Goal: Register for event/course

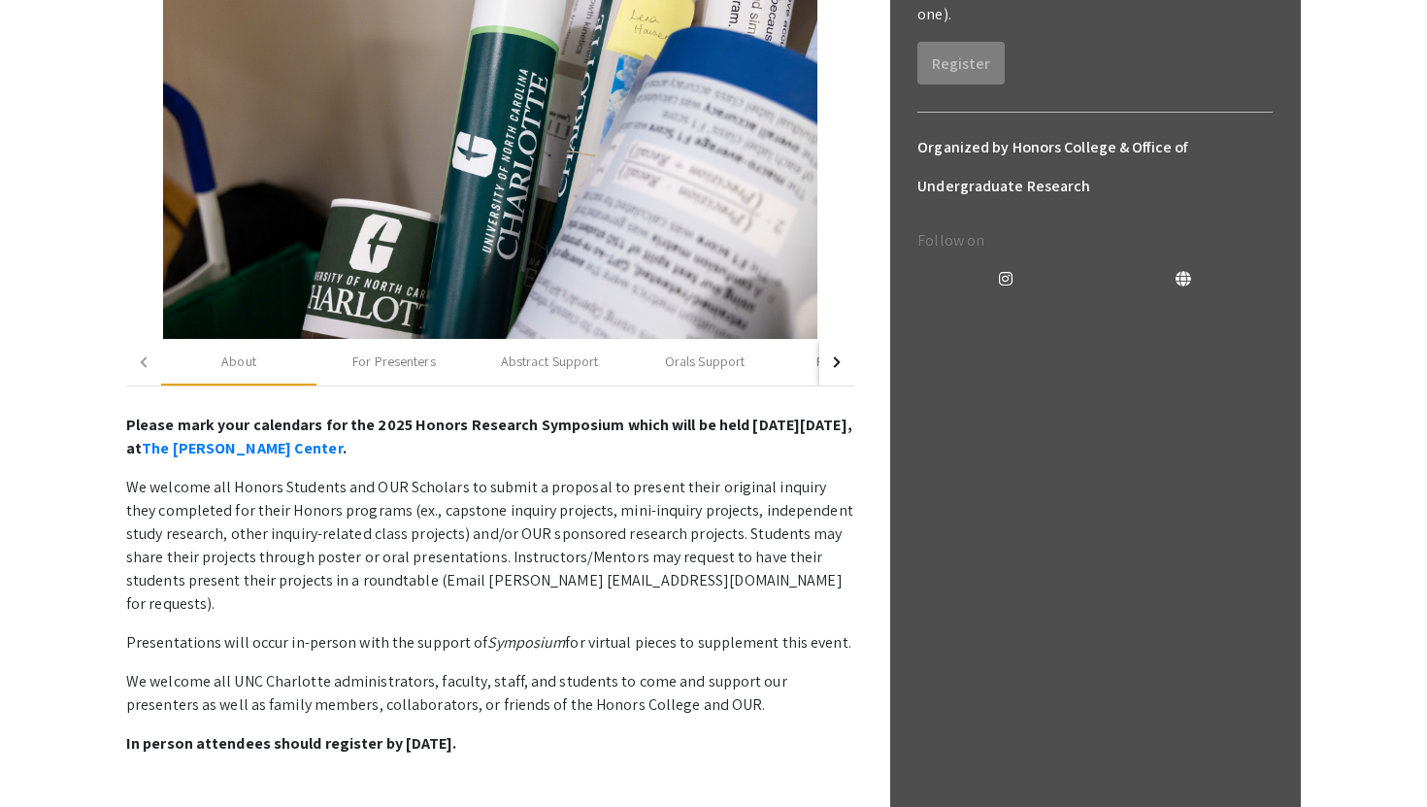
scroll to position [389, 0]
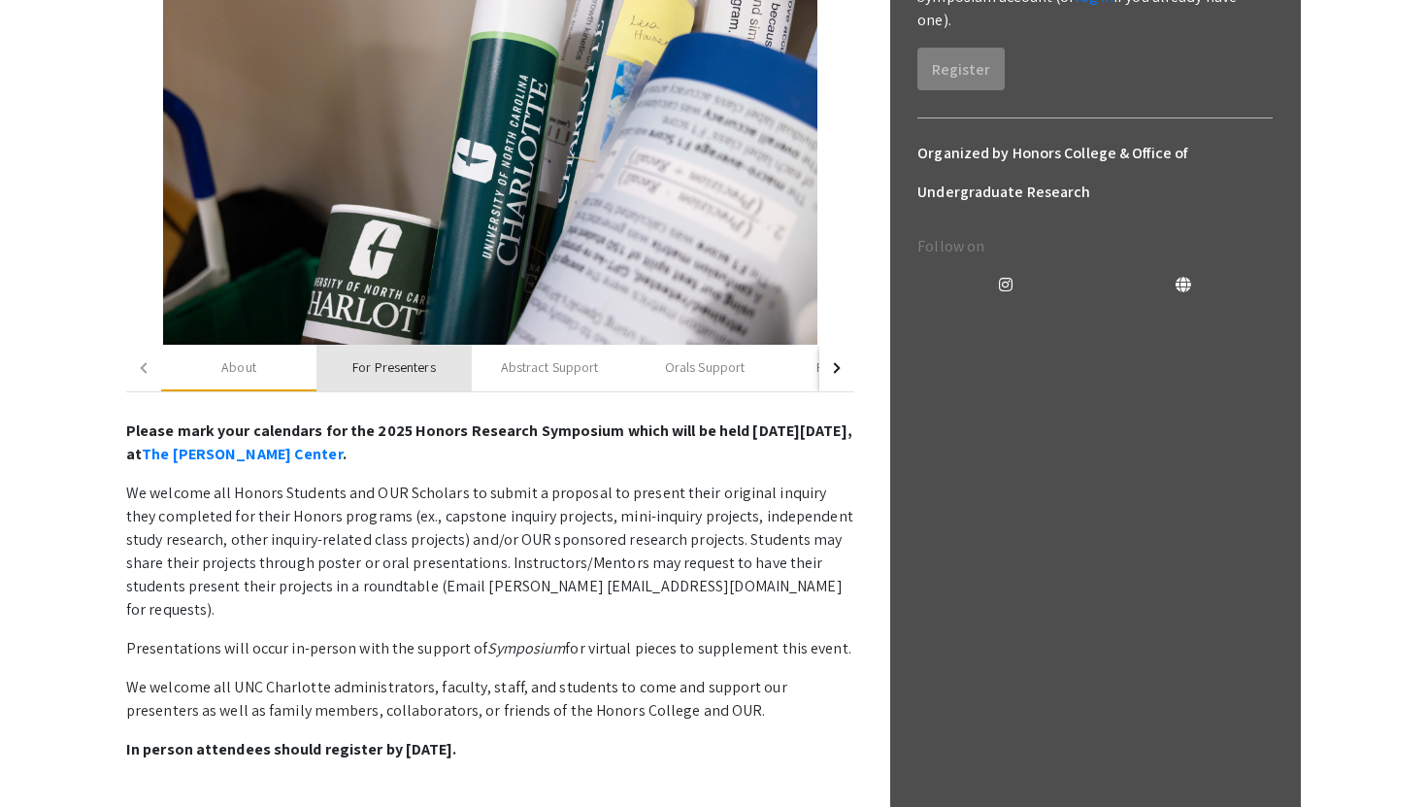
click at [401, 369] on div "For Presenters" at bounding box center [393, 367] width 83 height 20
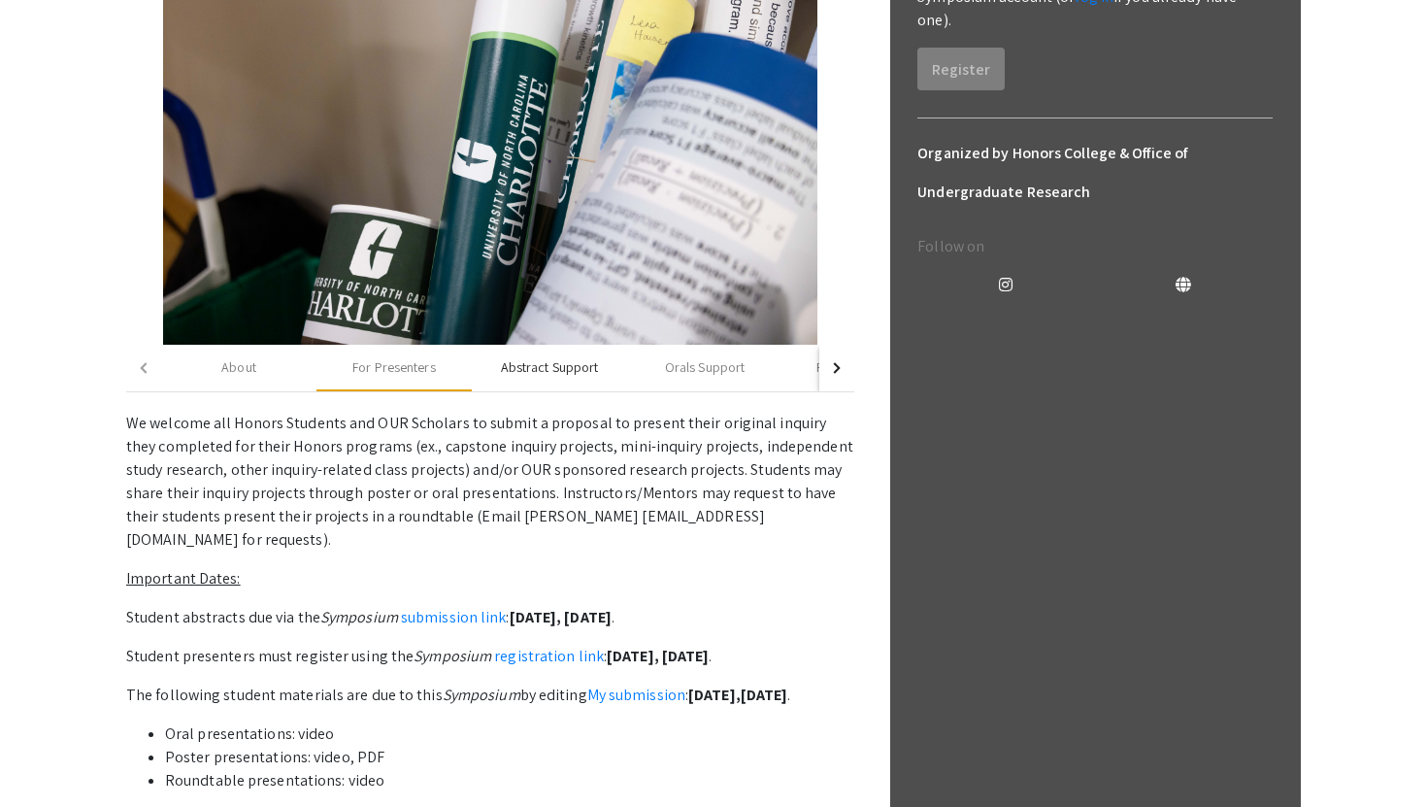
click at [517, 380] on div "Abstract Support" at bounding box center [549, 368] width 155 height 47
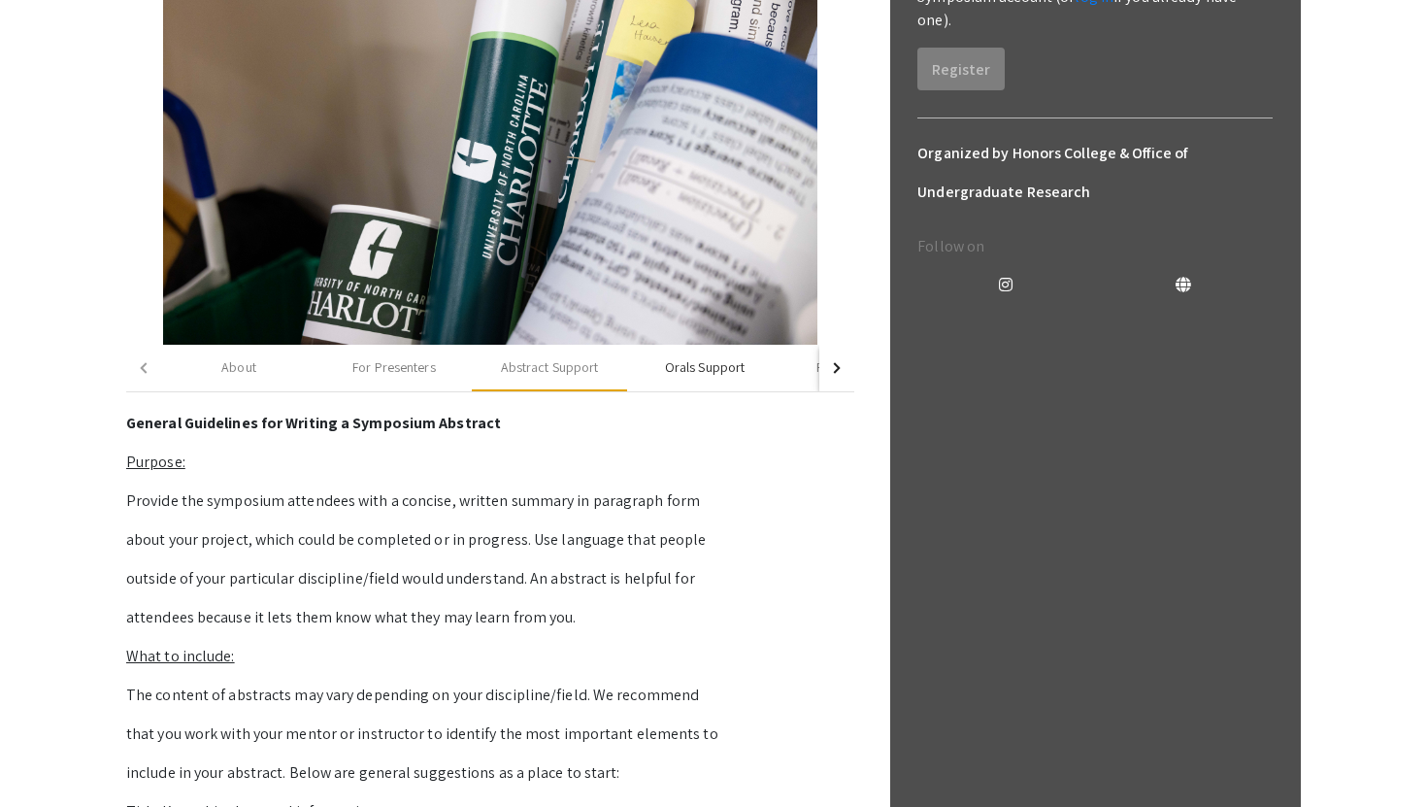
click at [671, 372] on div "Orals Support" at bounding box center [705, 367] width 80 height 20
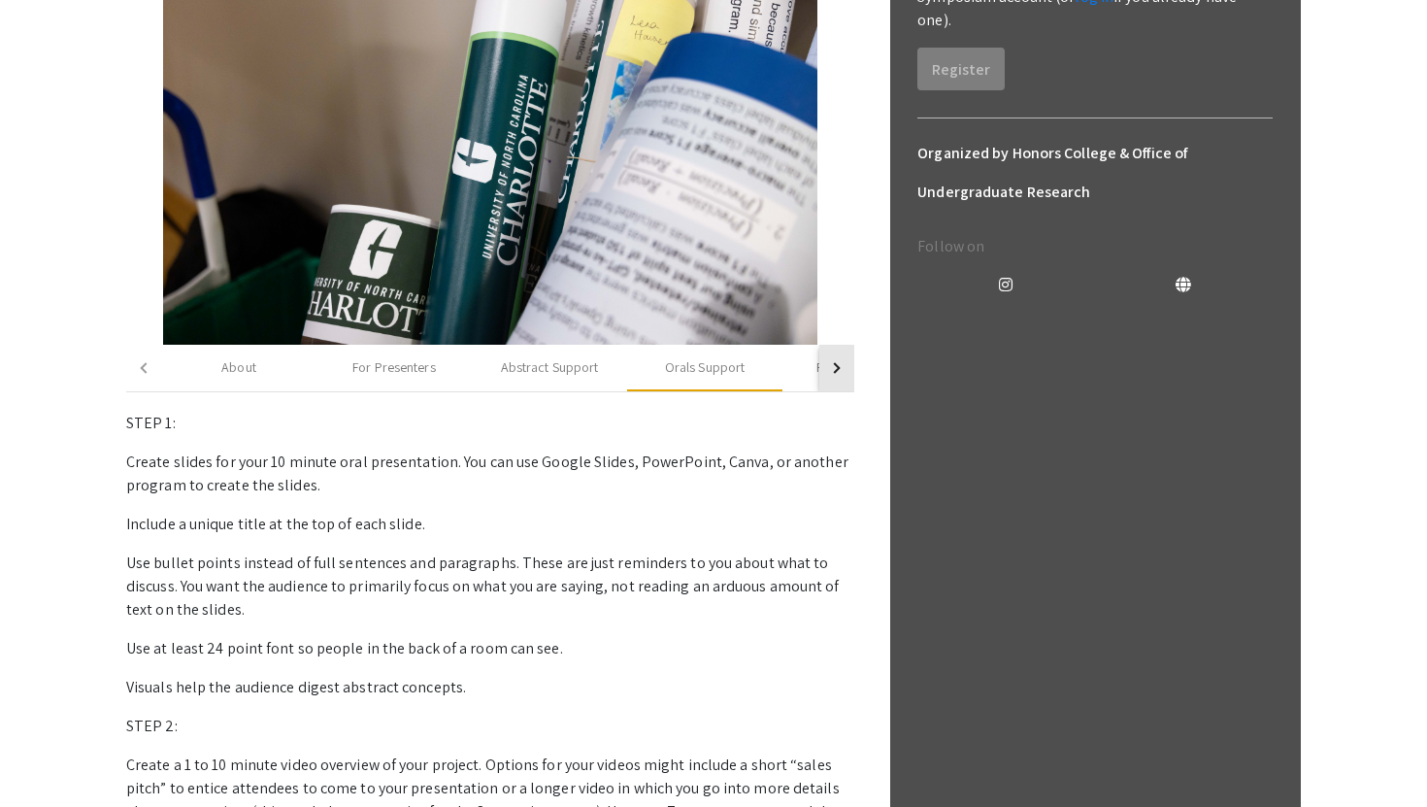
click at [843, 371] on button "button" at bounding box center [836, 368] width 35 height 47
click at [837, 368] on div "button" at bounding box center [835, 367] width 11 height 11
click at [613, 362] on div "Poster Support" at bounding box center [578, 367] width 86 height 20
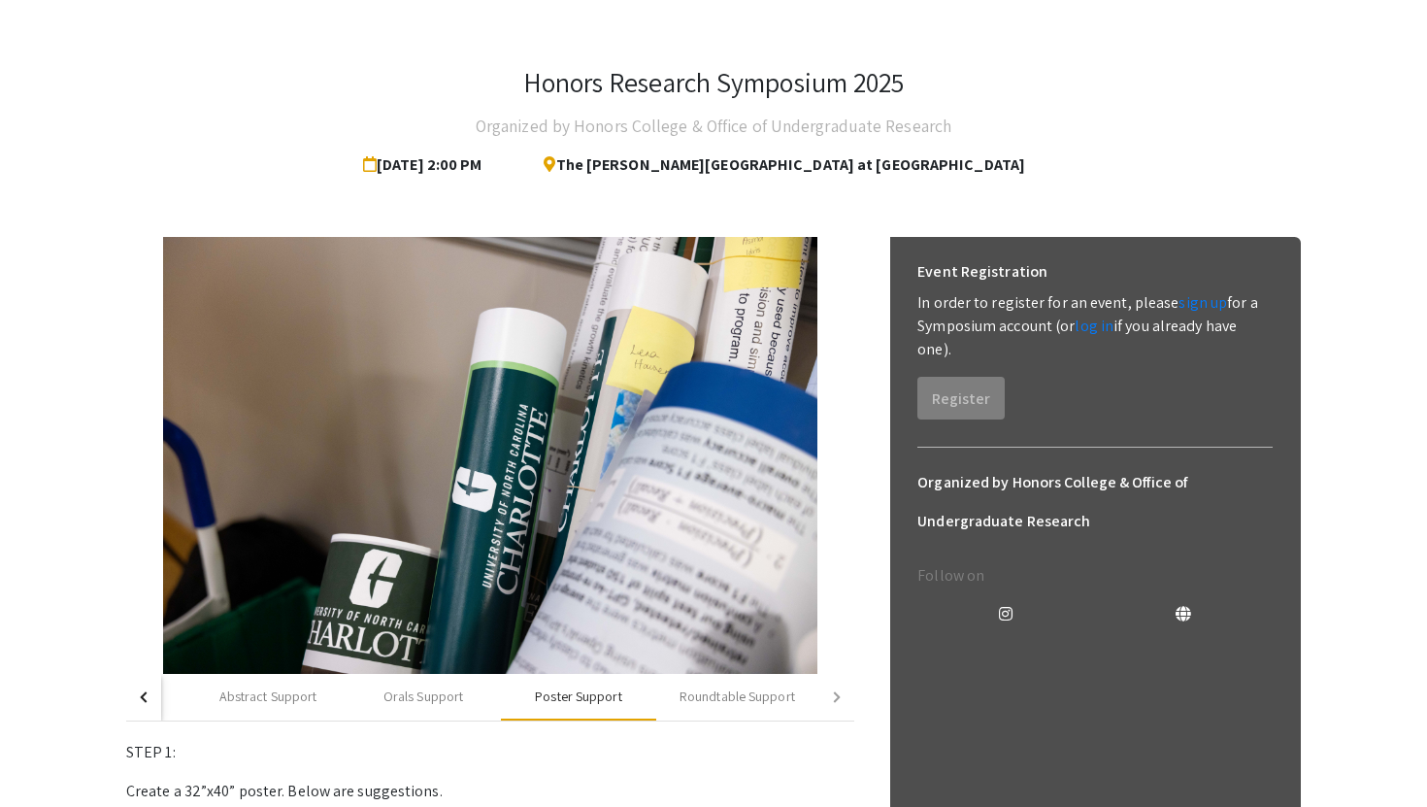
scroll to position [0, 0]
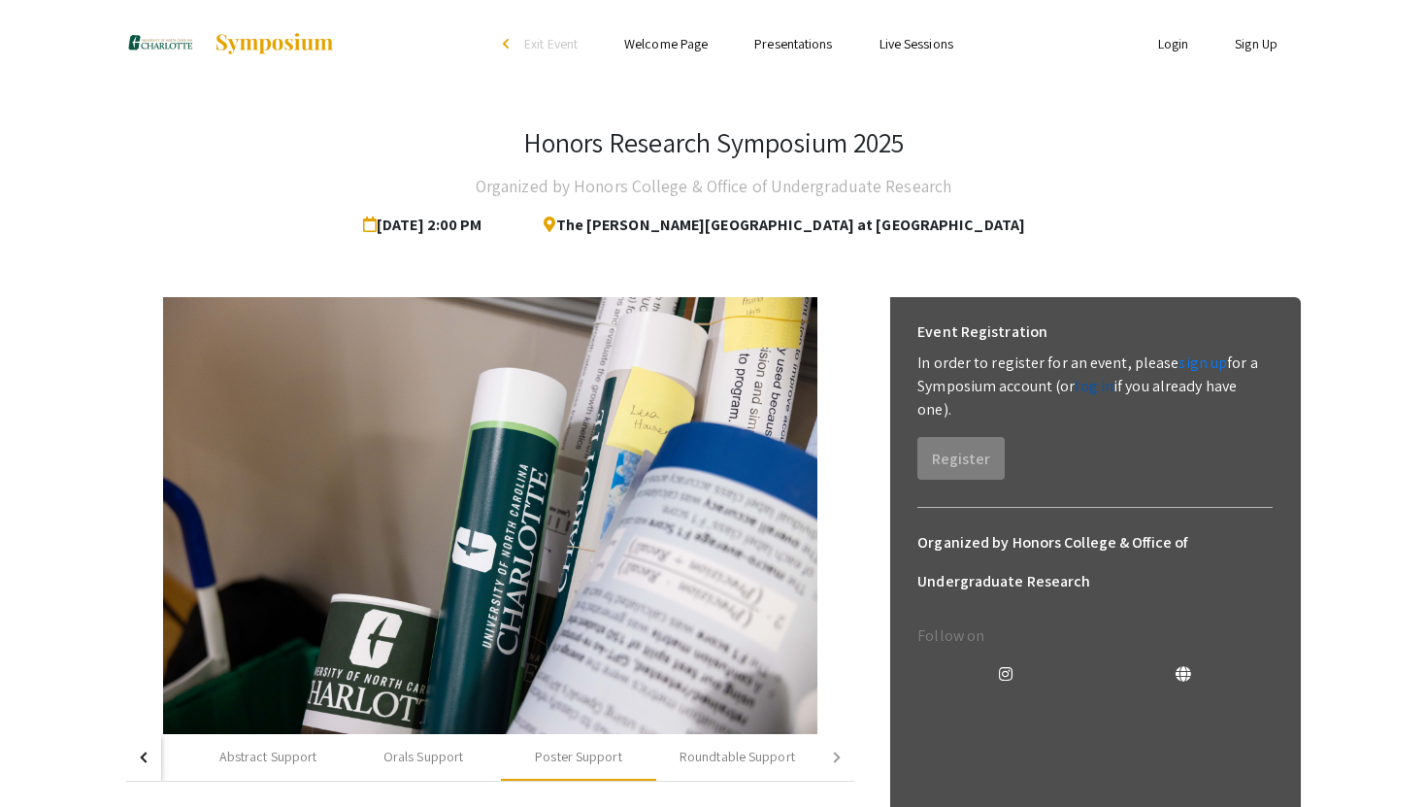
click at [1092, 387] on link "log in" at bounding box center [1093, 386] width 39 height 20
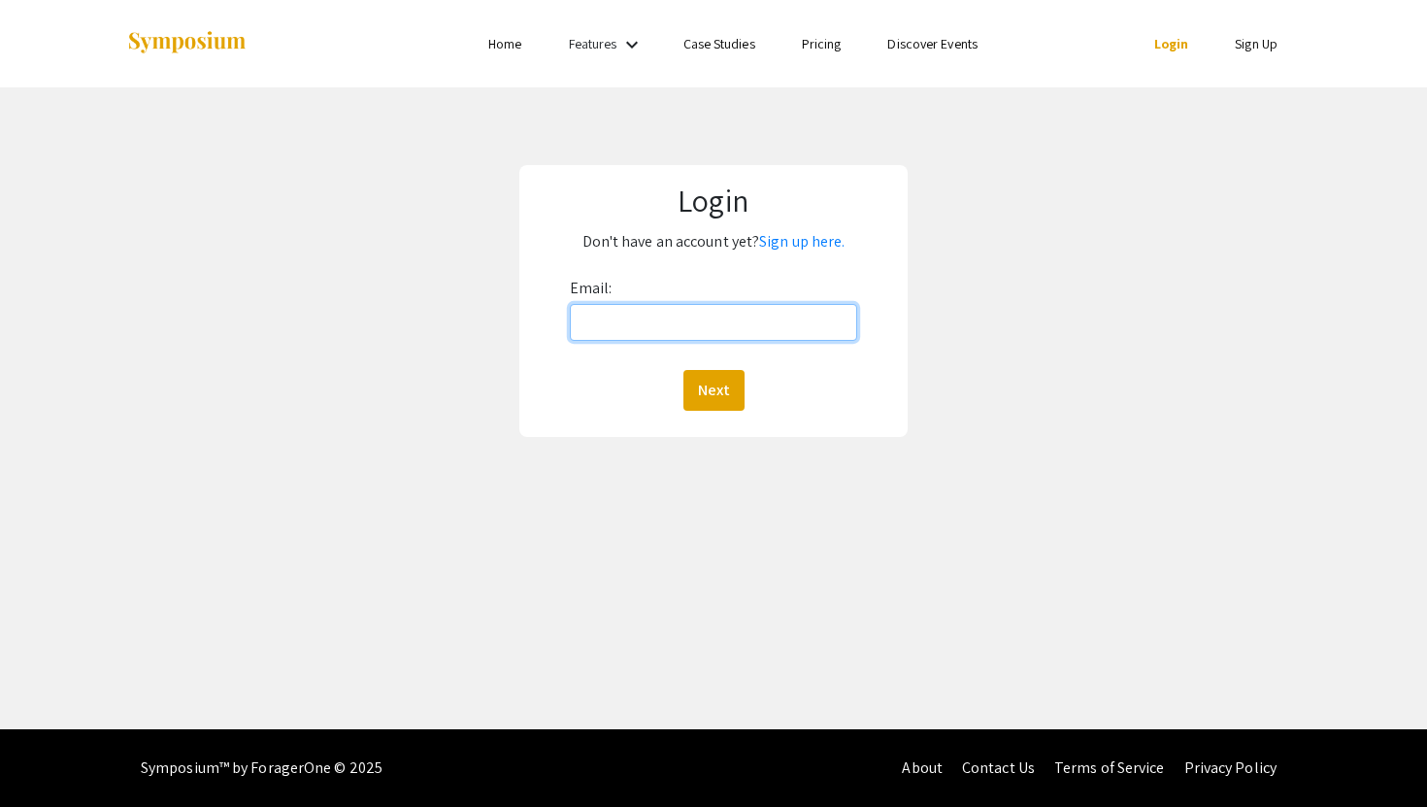
click at [731, 337] on input "Email:" at bounding box center [714, 322] width 288 height 37
type input "[EMAIL_ADDRESS][DOMAIN_NAME]"
click at [703, 388] on button "Next" at bounding box center [713, 390] width 61 height 41
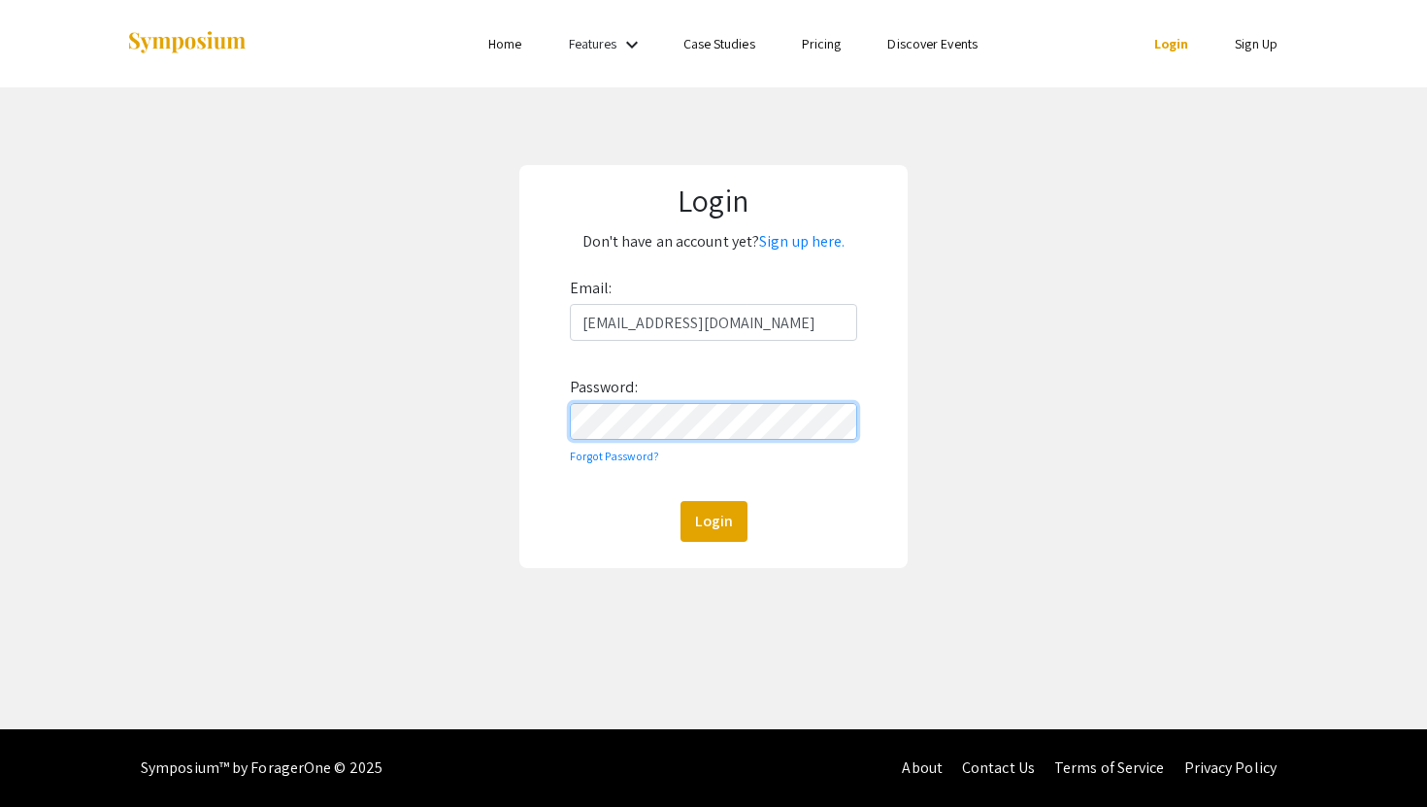
click at [680, 501] on button "Login" at bounding box center [713, 521] width 67 height 41
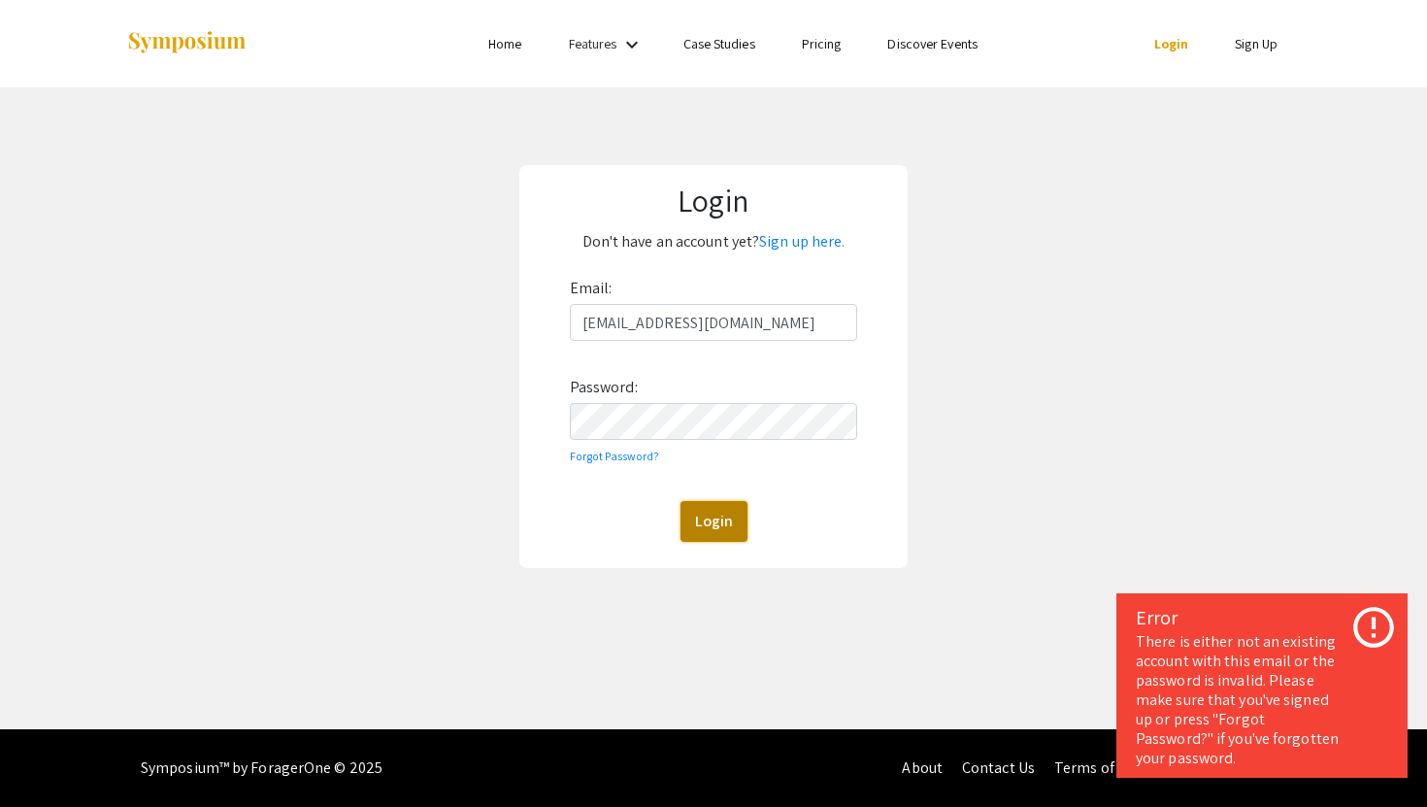
click at [712, 524] on button "Login" at bounding box center [713, 521] width 67 height 41
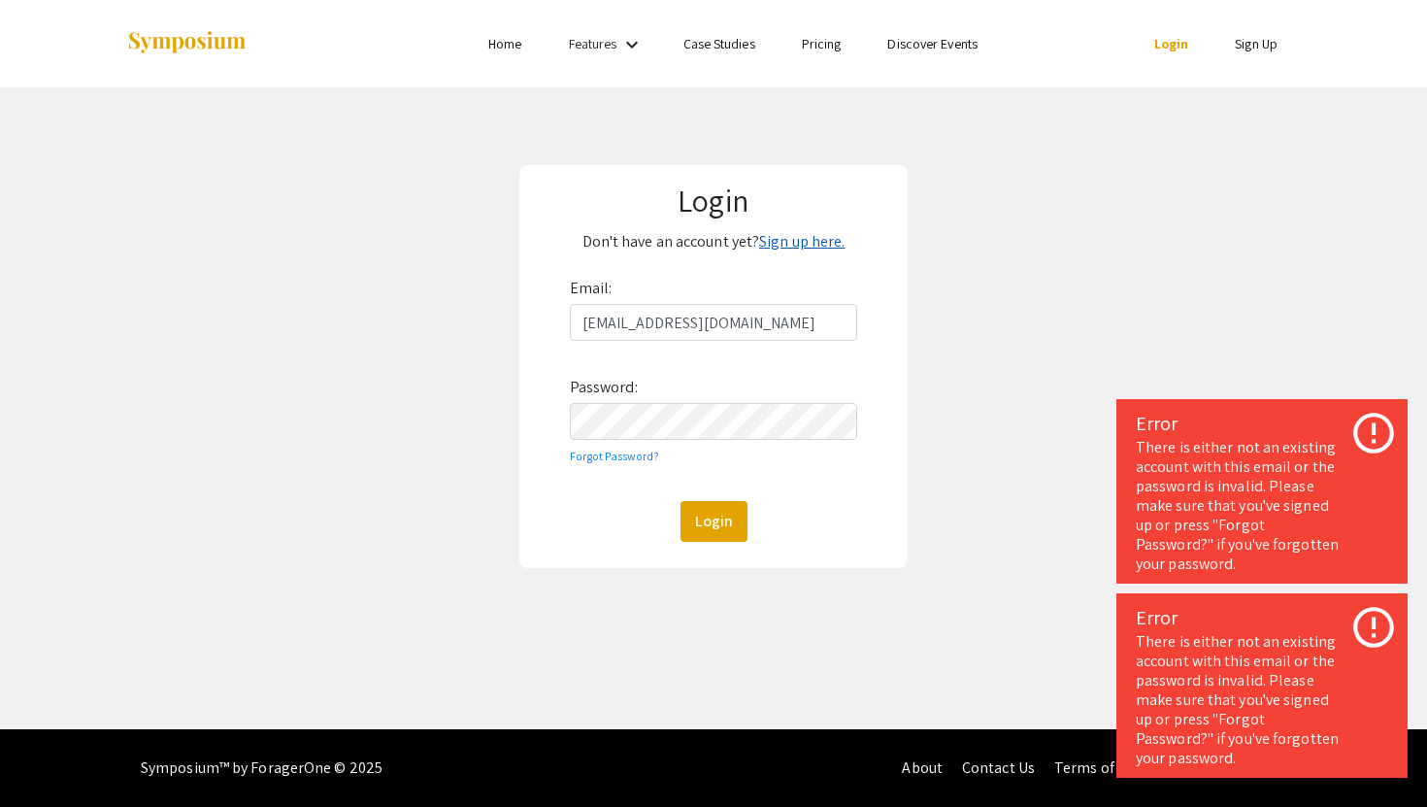
click at [806, 243] on link "Sign up here." at bounding box center [801, 241] width 85 height 20
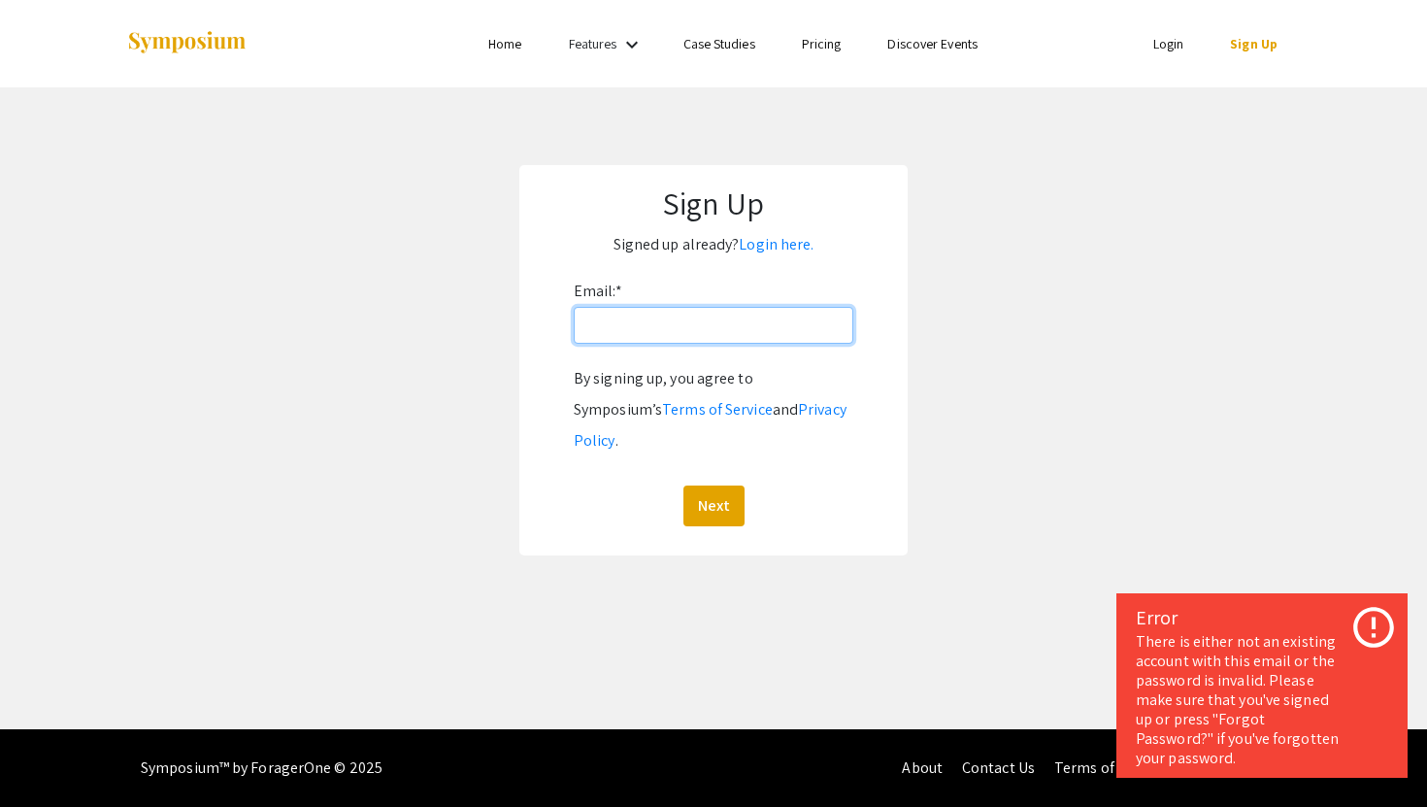
click at [745, 328] on input "Email: *" at bounding box center [714, 325] width 280 height 37
type input "[EMAIL_ADDRESS][DOMAIN_NAME]"
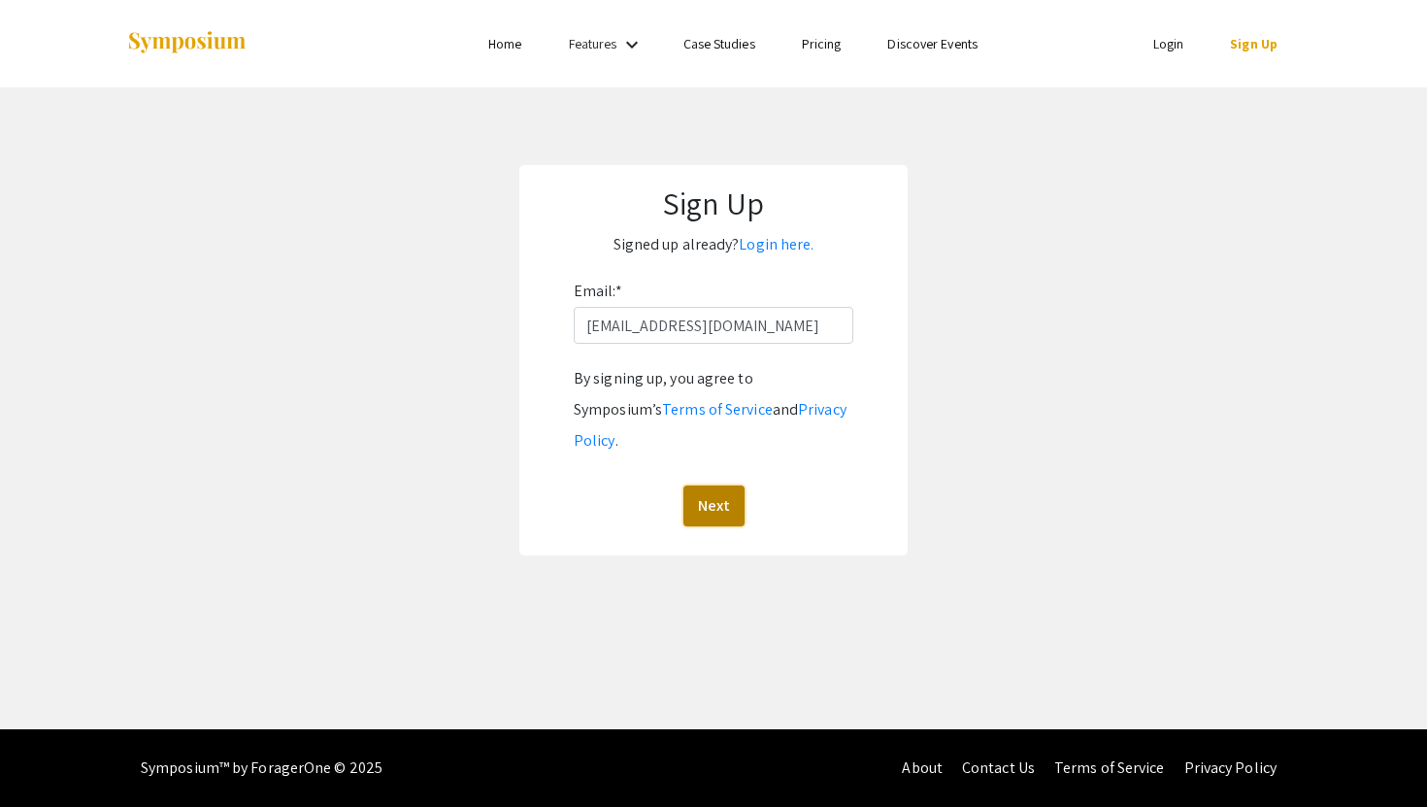
click at [701, 485] on button "Next" at bounding box center [713, 505] width 61 height 41
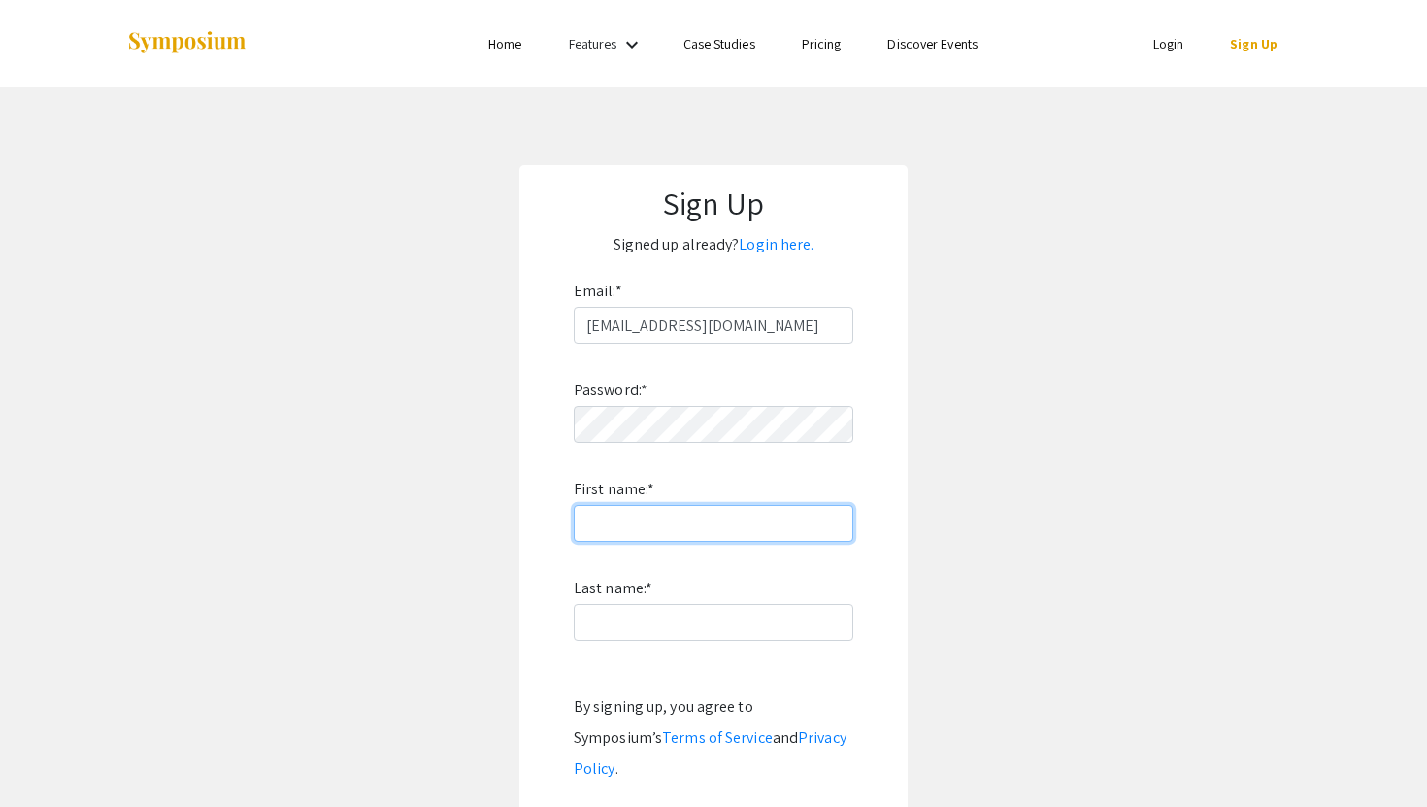
click at [641, 525] on input "First name: *" at bounding box center [714, 523] width 280 height 37
type input "Crystal"
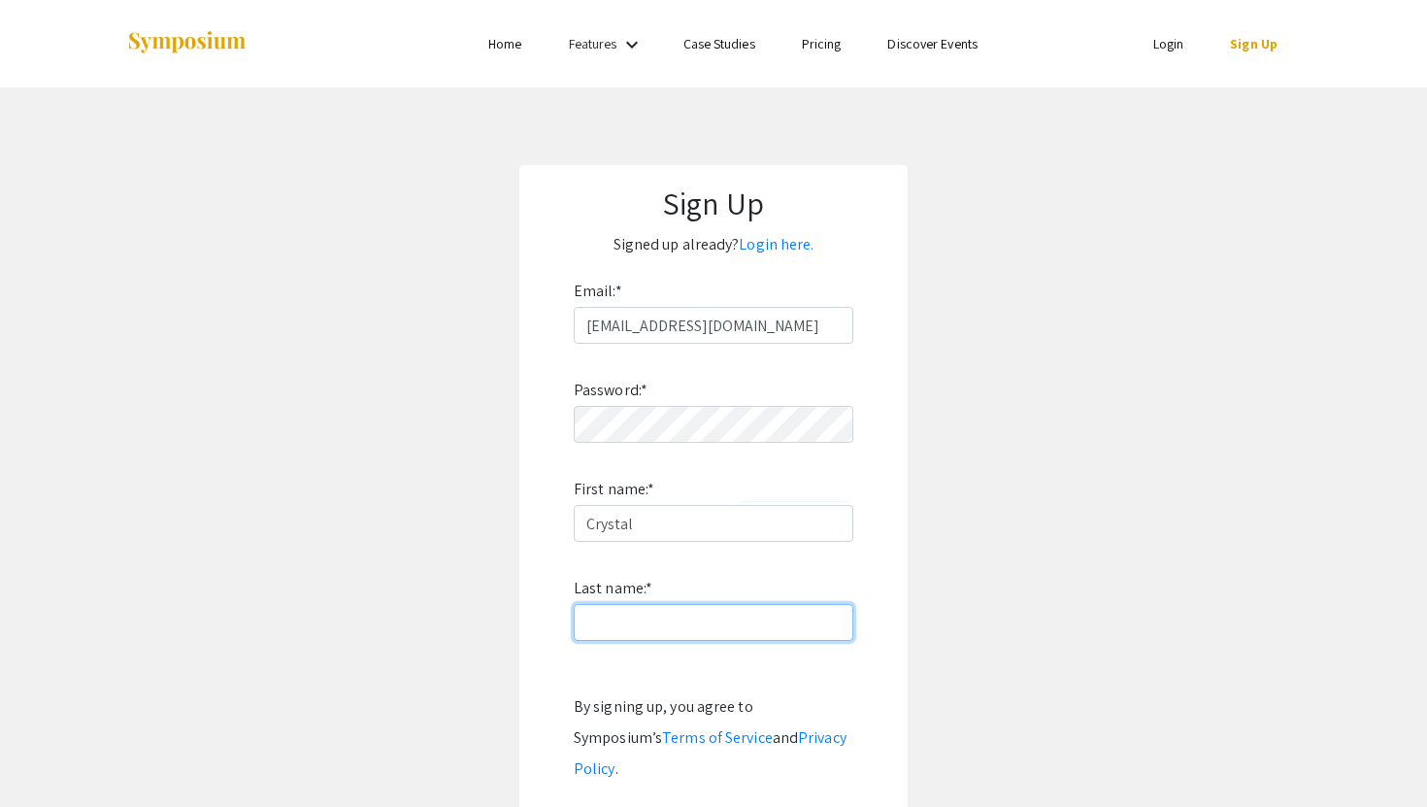
click at [639, 635] on input "Last name: *" at bounding box center [714, 622] width 280 height 37
type input "[PERSON_NAME]"
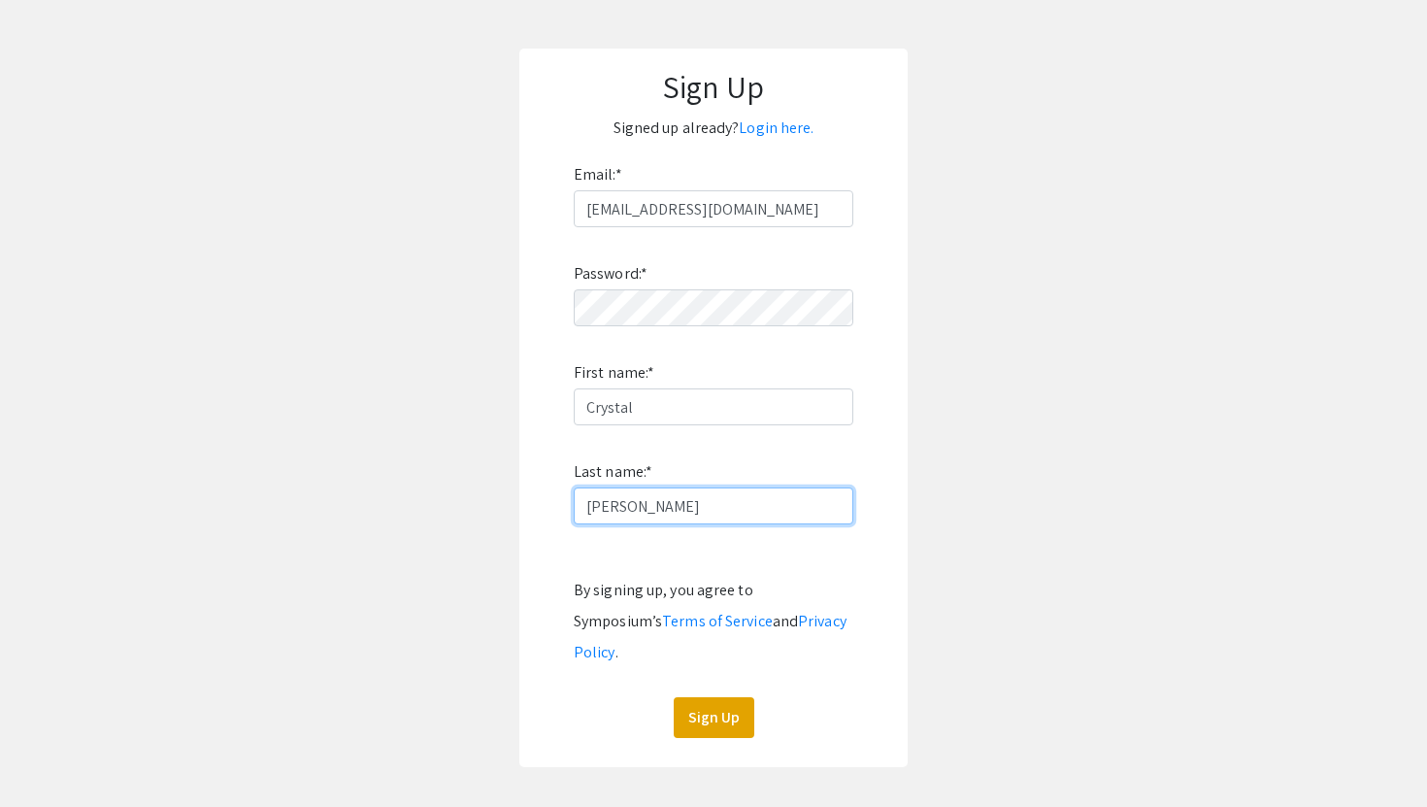
scroll to position [201, 0]
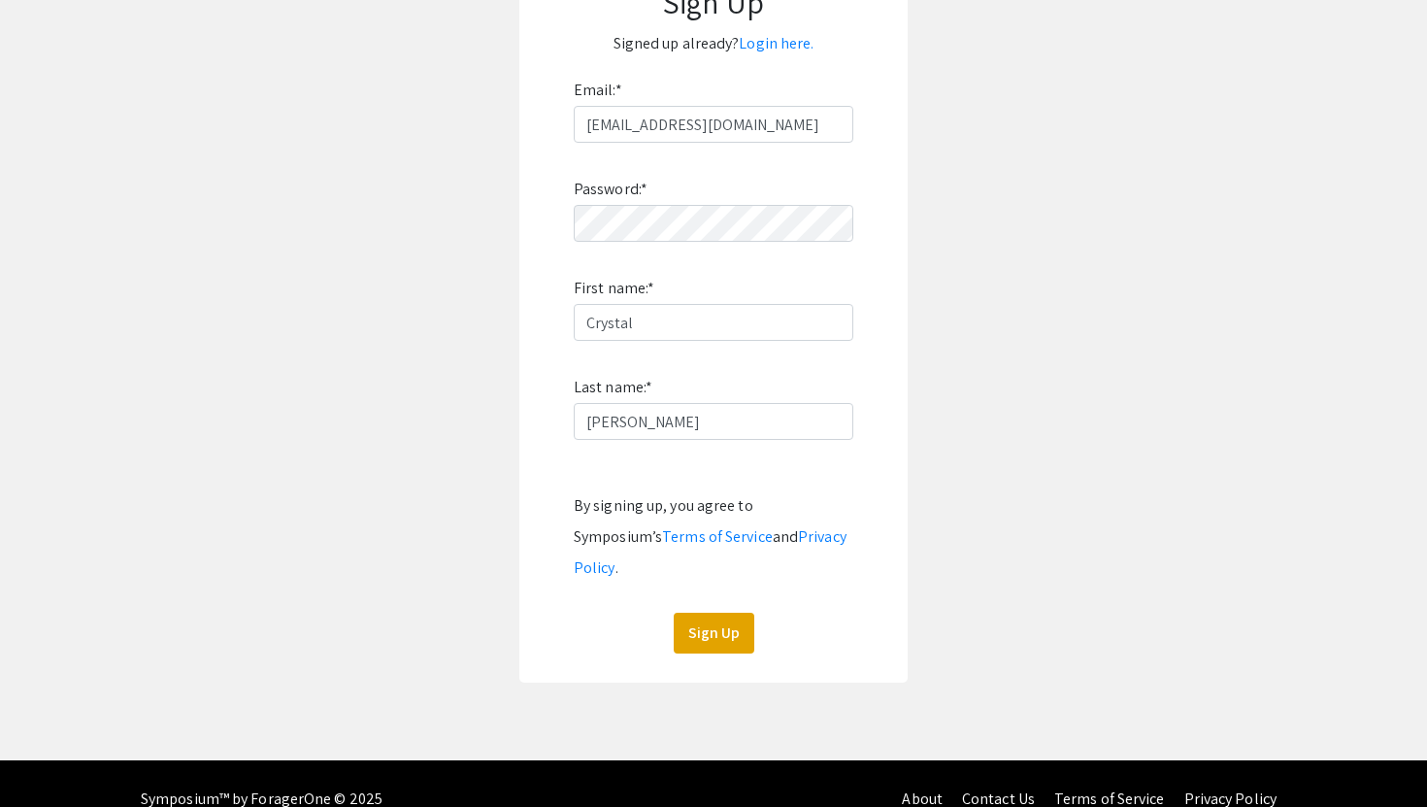
click at [711, 623] on div "Sign Up Signed up already? Login here. Email: * [EMAIL_ADDRESS][PERSON_NAME][DO…" at bounding box center [713, 323] width 388 height 718
click at [701, 612] on button "Sign Up" at bounding box center [714, 632] width 81 height 41
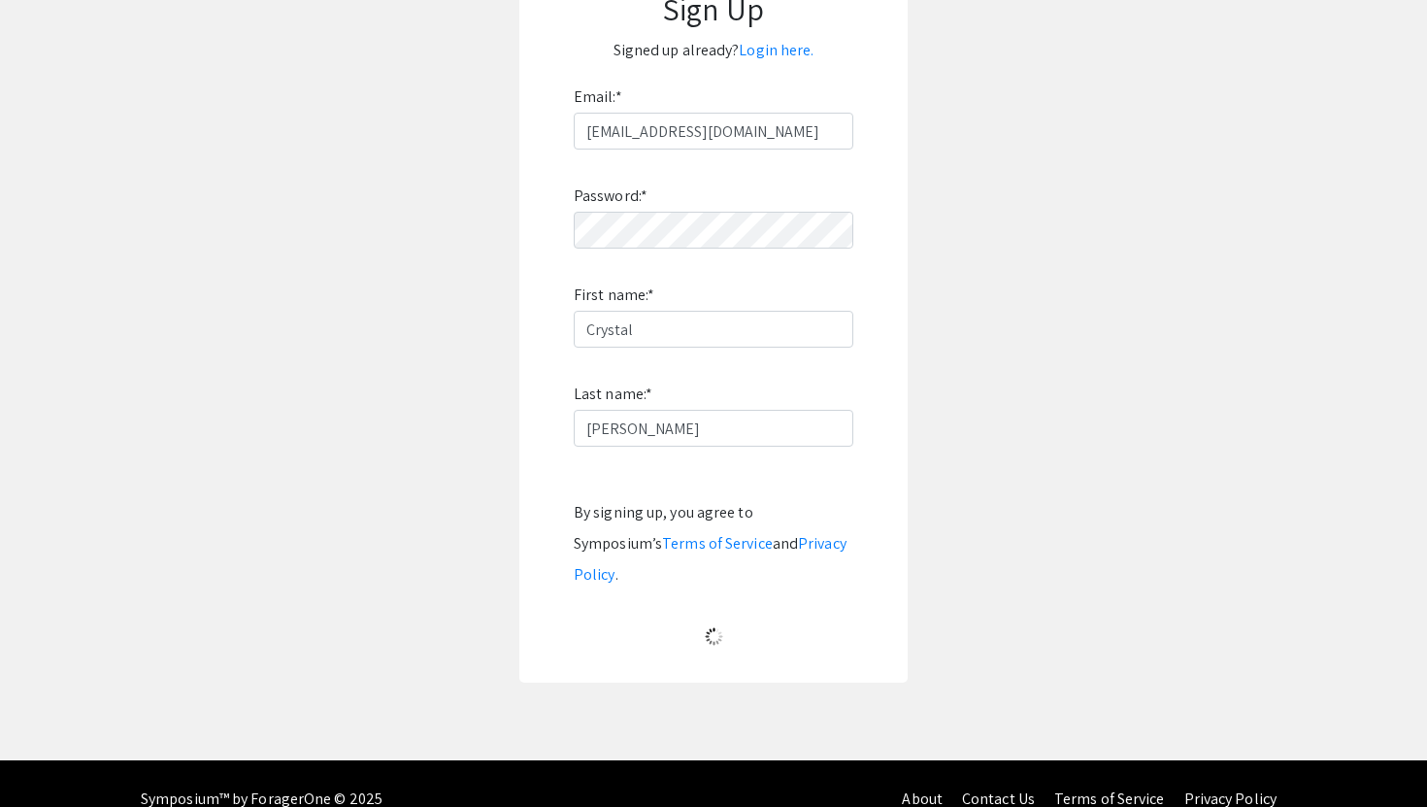
scroll to position [0, 0]
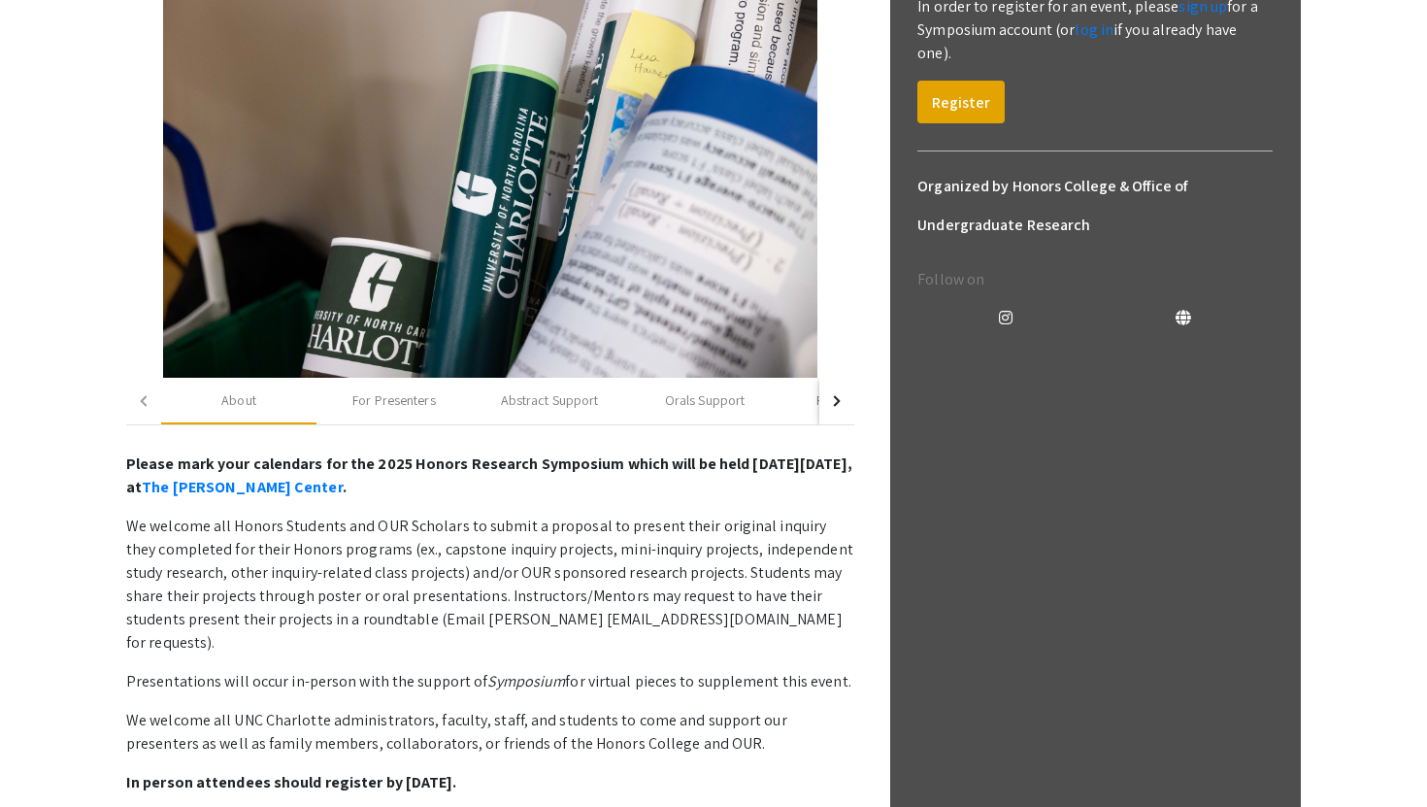
scroll to position [325, 0]
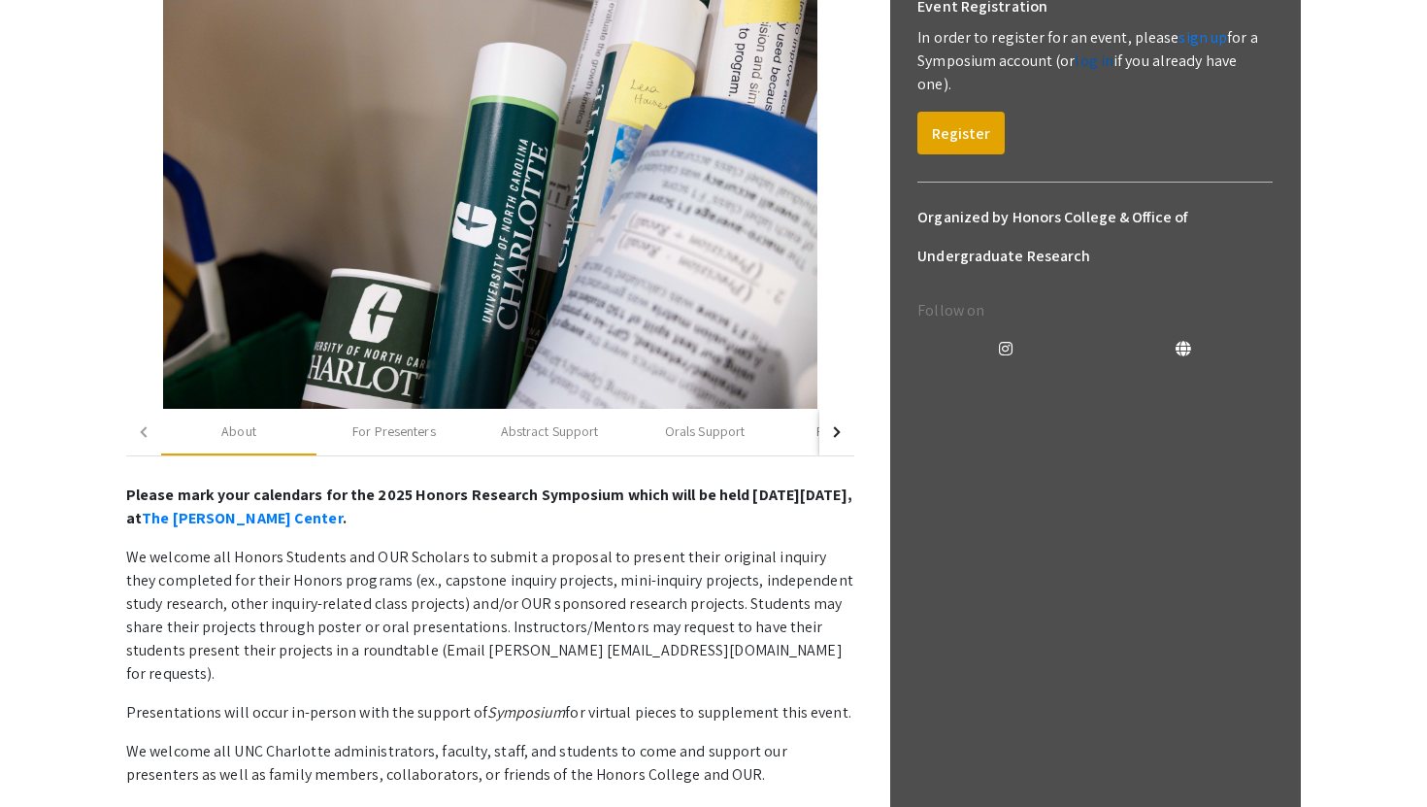
click at [1099, 62] on link "log in" at bounding box center [1093, 60] width 39 height 20
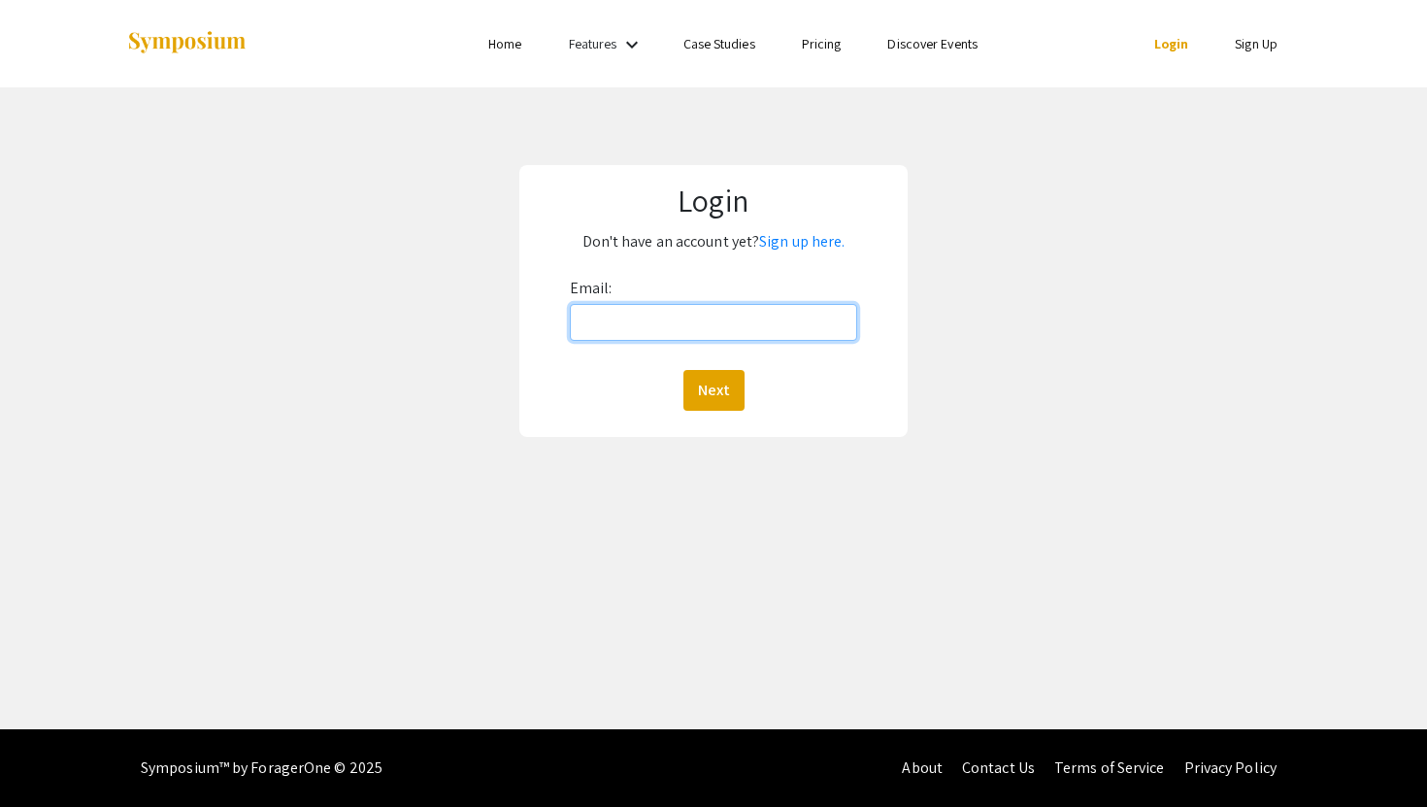
click at [671, 329] on input "Email:" at bounding box center [714, 322] width 288 height 37
type input "[EMAIL_ADDRESS][DOMAIN_NAME]"
click at [710, 383] on button "Next" at bounding box center [713, 390] width 61 height 41
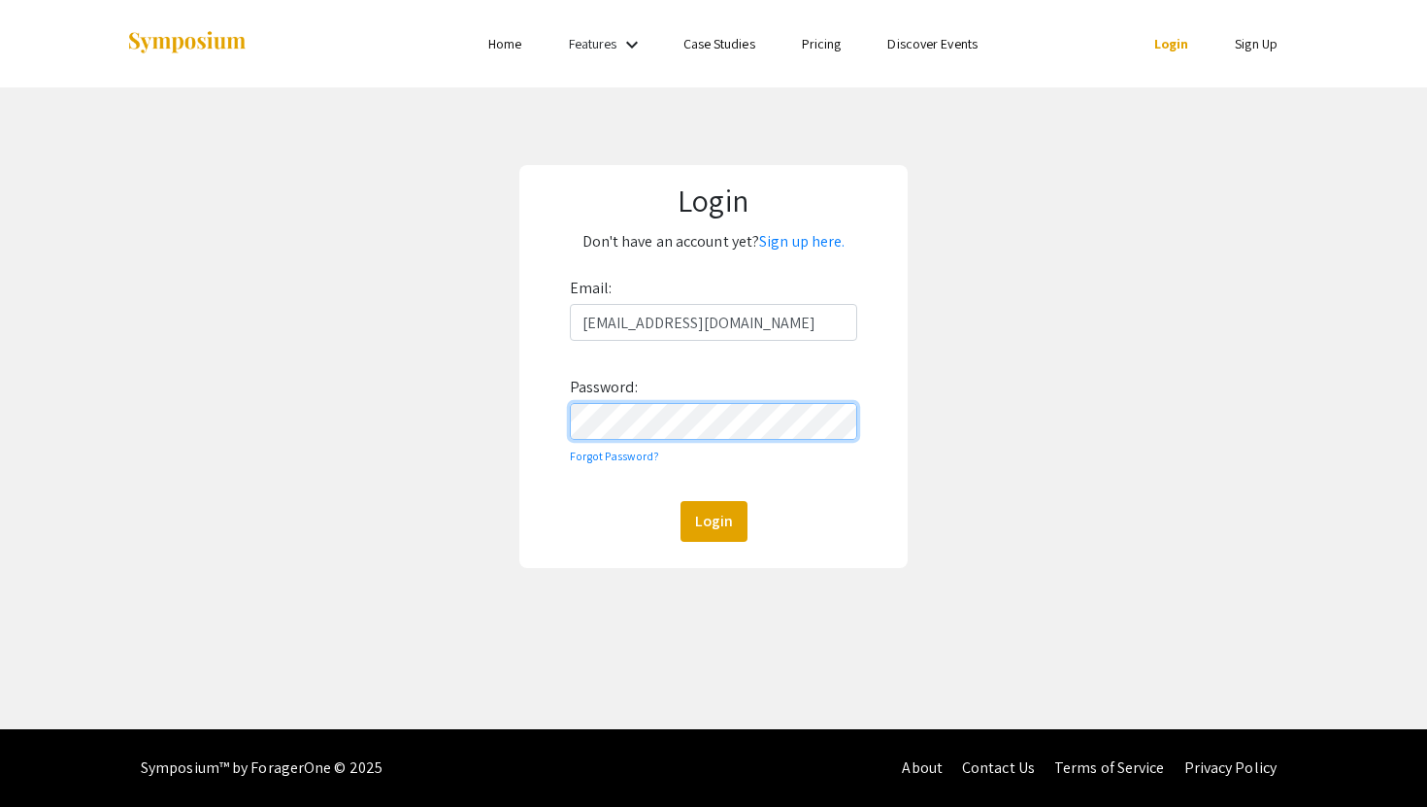
click at [680, 501] on button "Login" at bounding box center [713, 521] width 67 height 41
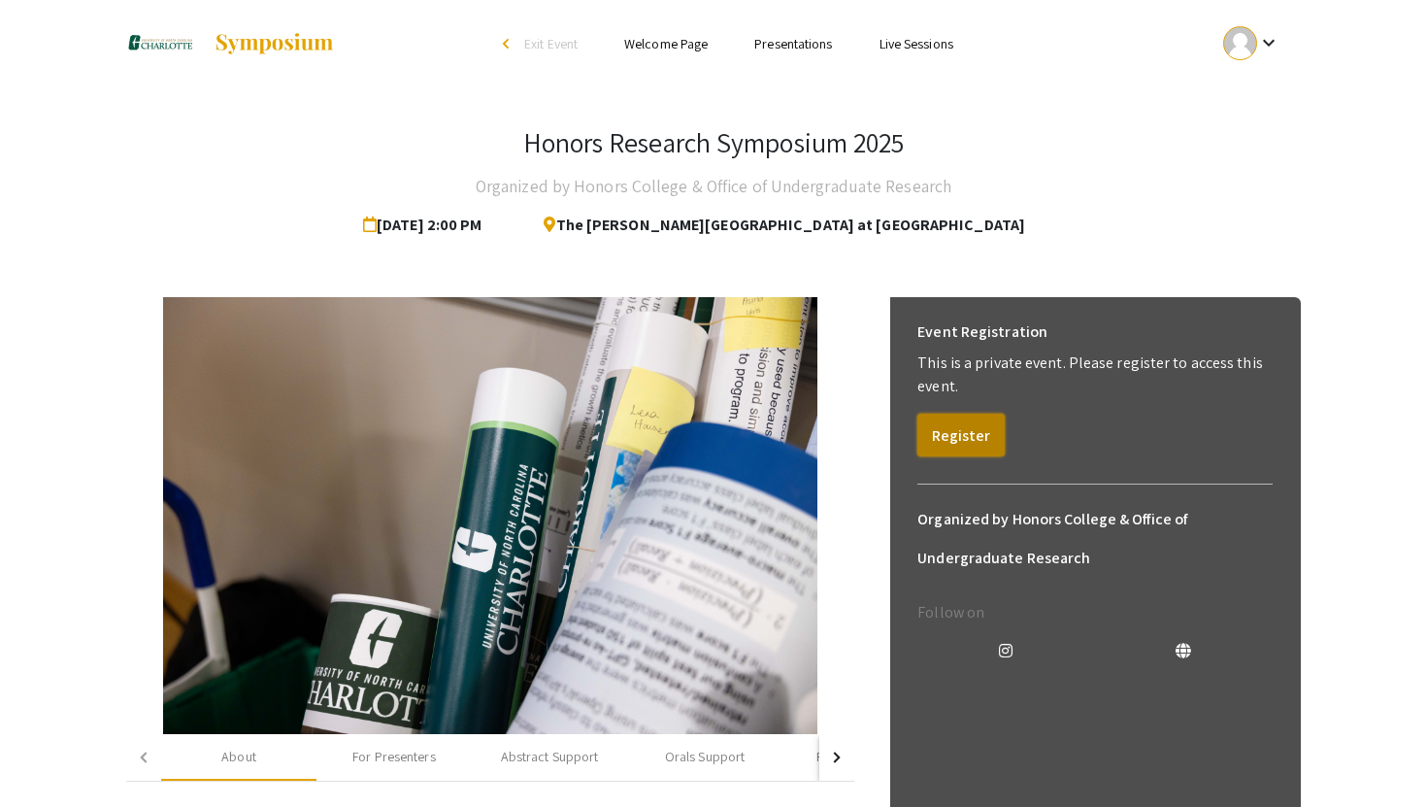
click at [995, 433] on button "Register" at bounding box center [960, 434] width 87 height 43
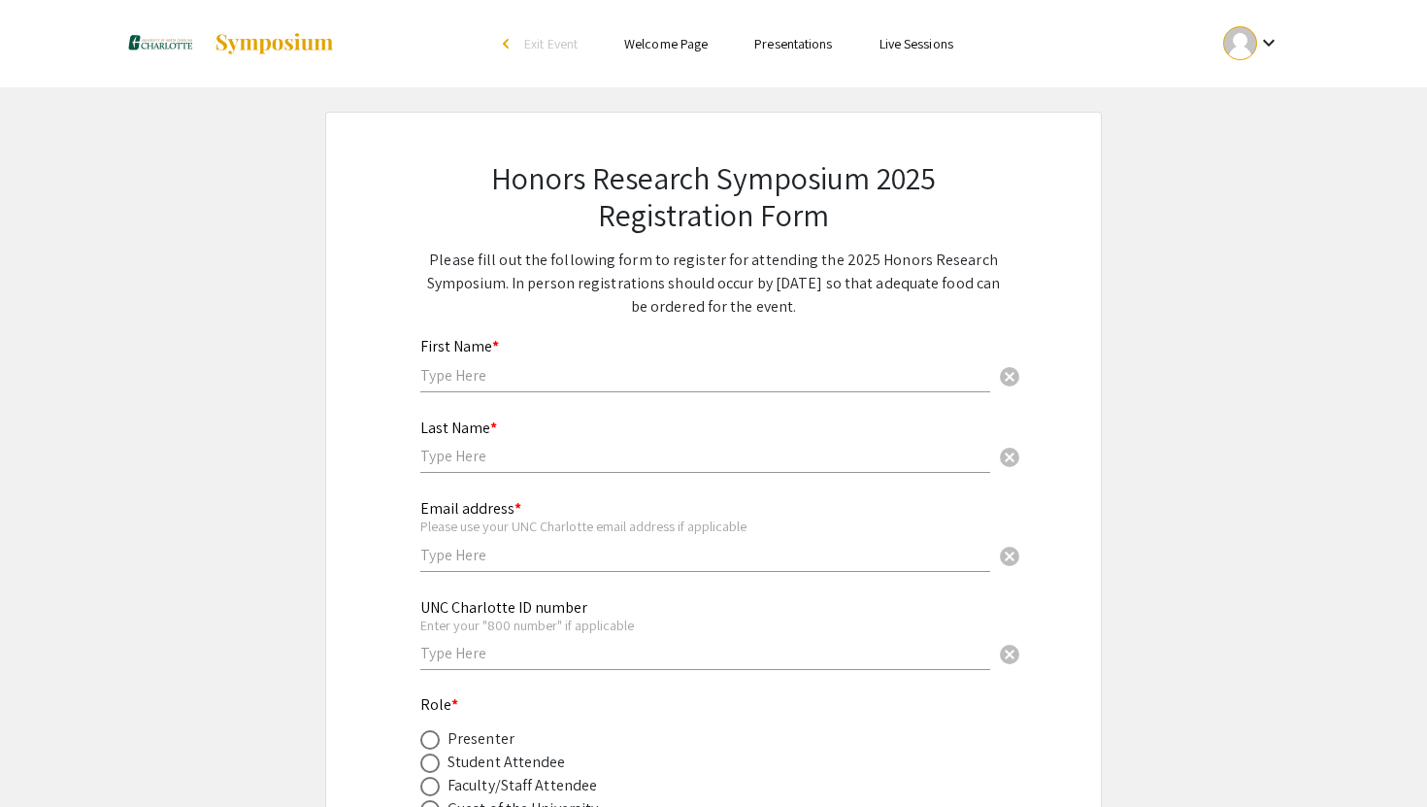
click at [585, 373] on input "text" at bounding box center [705, 375] width 570 height 20
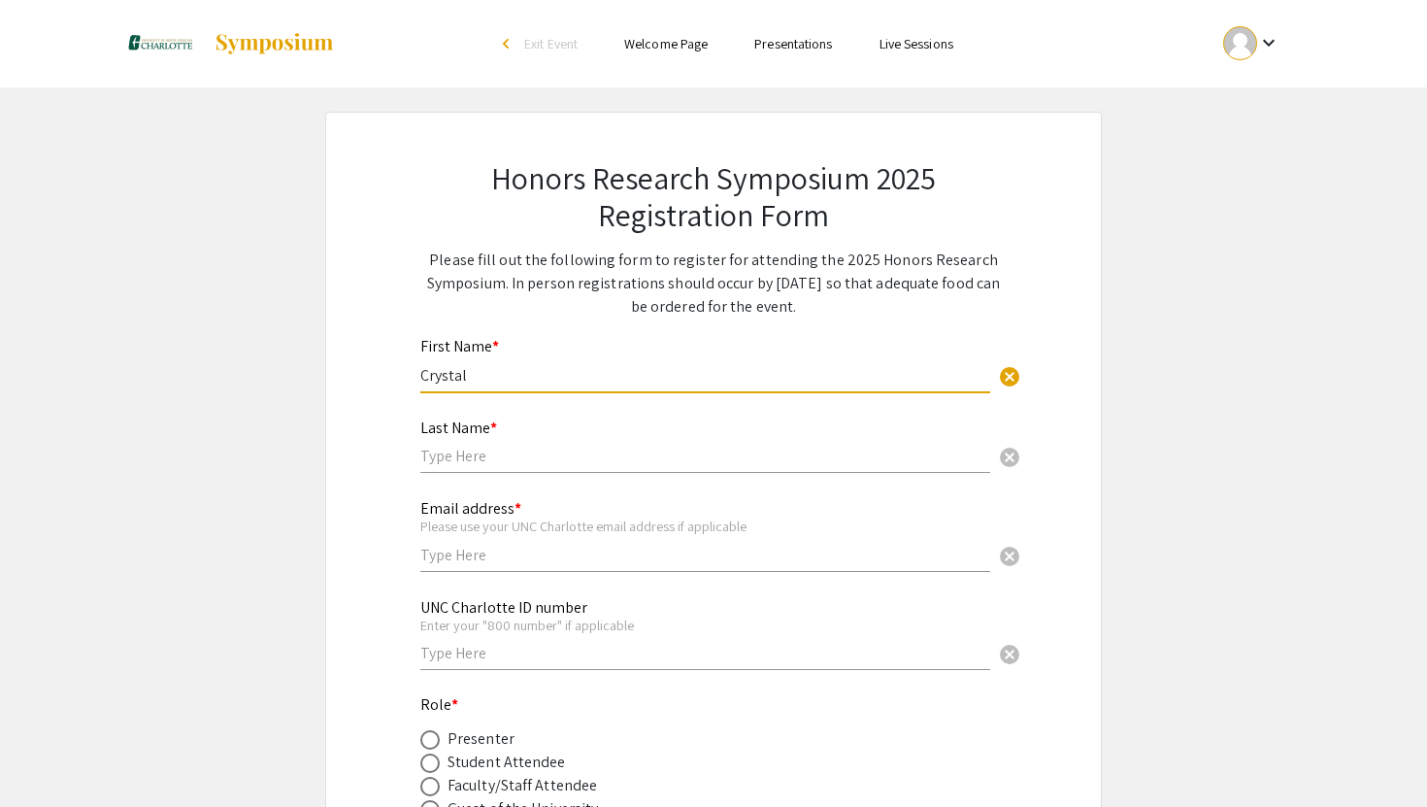
type input "Crystal"
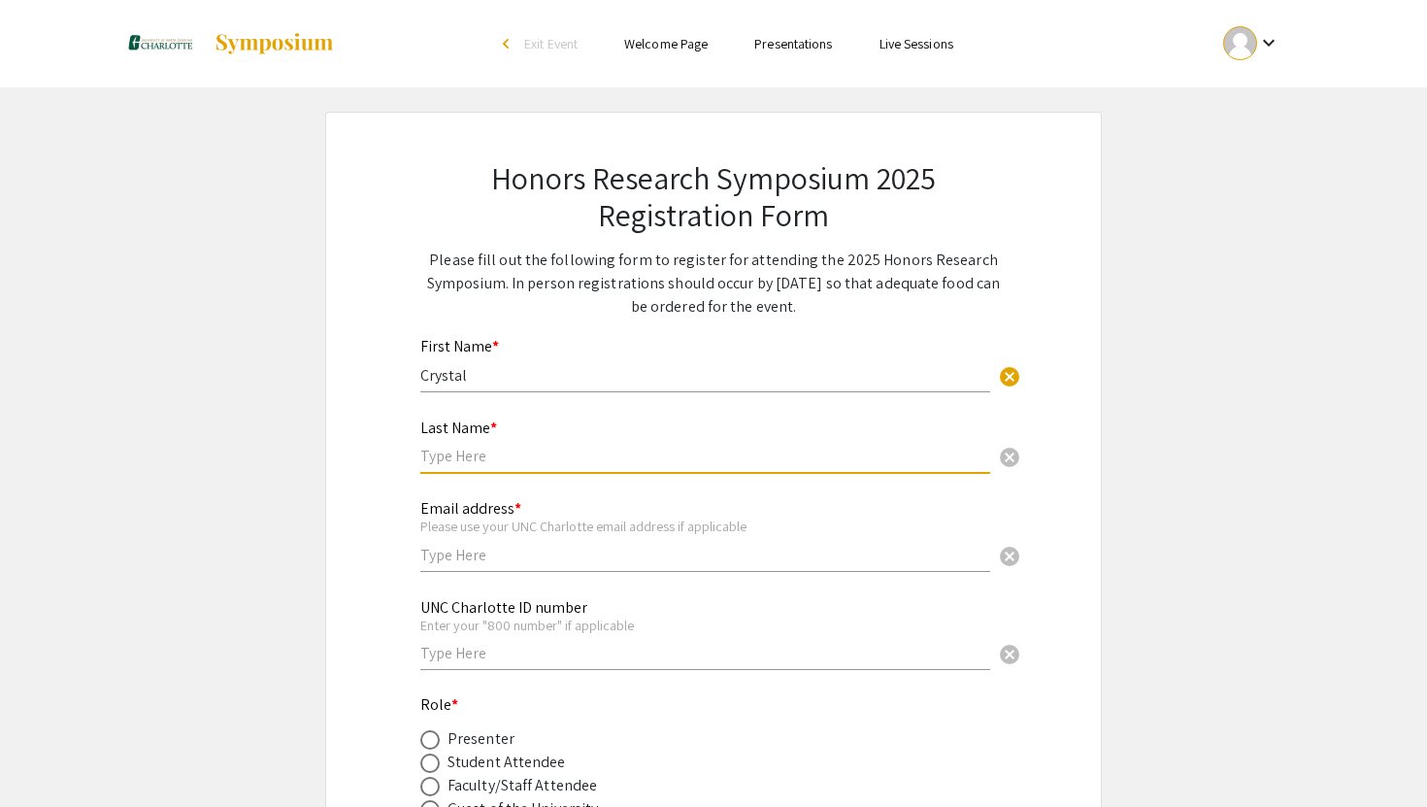
click at [556, 454] on input "text" at bounding box center [705, 456] width 570 height 20
type input "[PERSON_NAME]"
click at [511, 559] on input "text" at bounding box center [705, 555] width 570 height 20
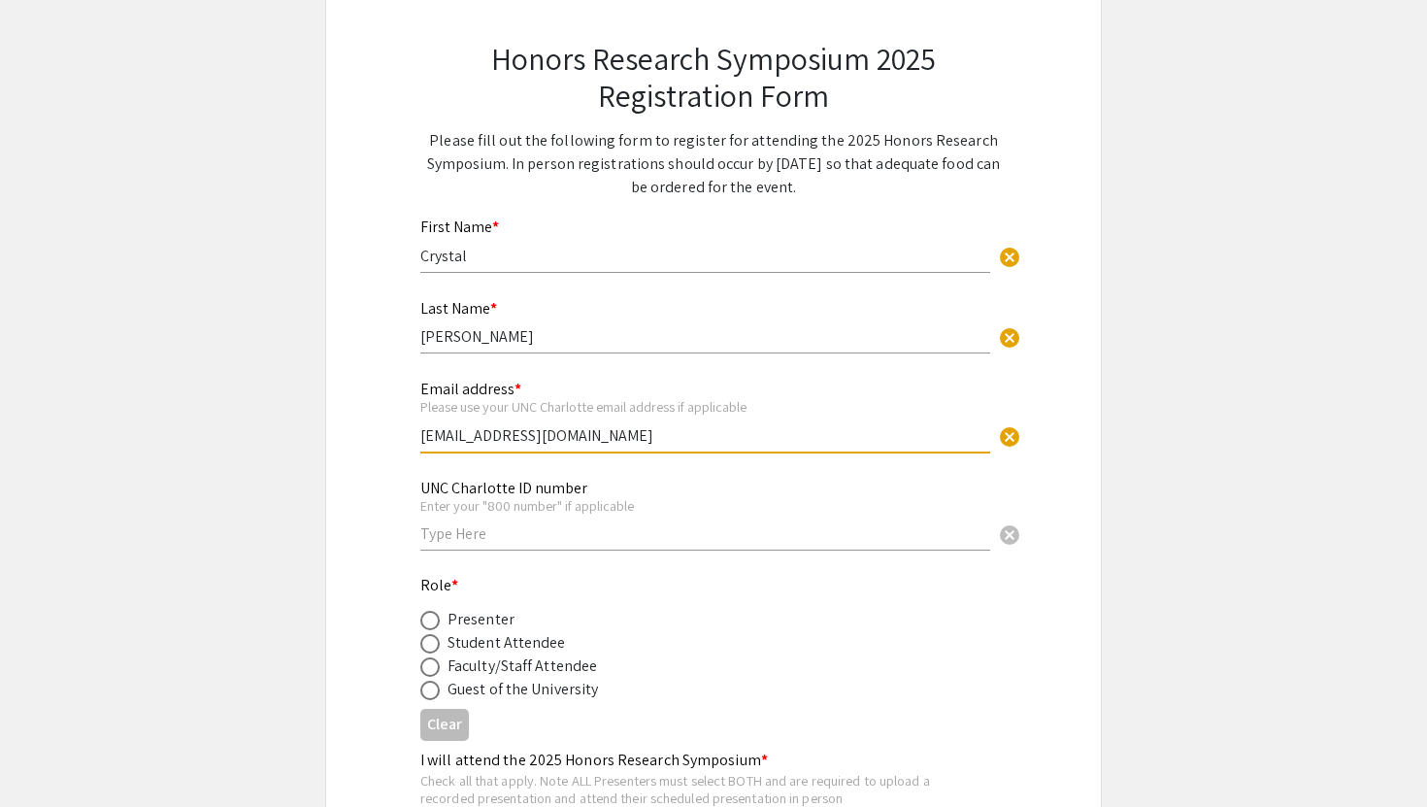
scroll to position [124, 0]
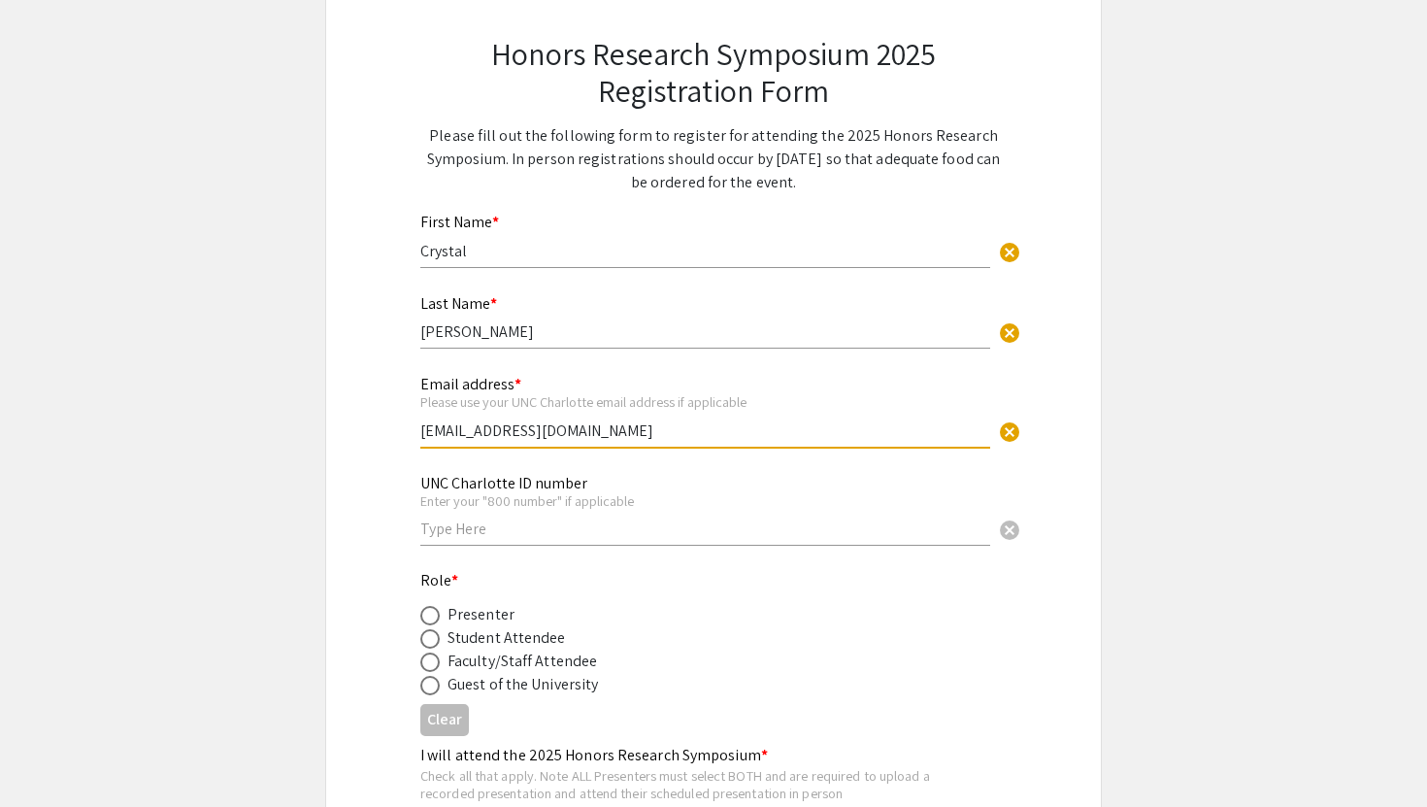
type input "[EMAIL_ADDRESS][DOMAIN_NAME]"
click at [454, 535] on input "text" at bounding box center [705, 528] width 570 height 20
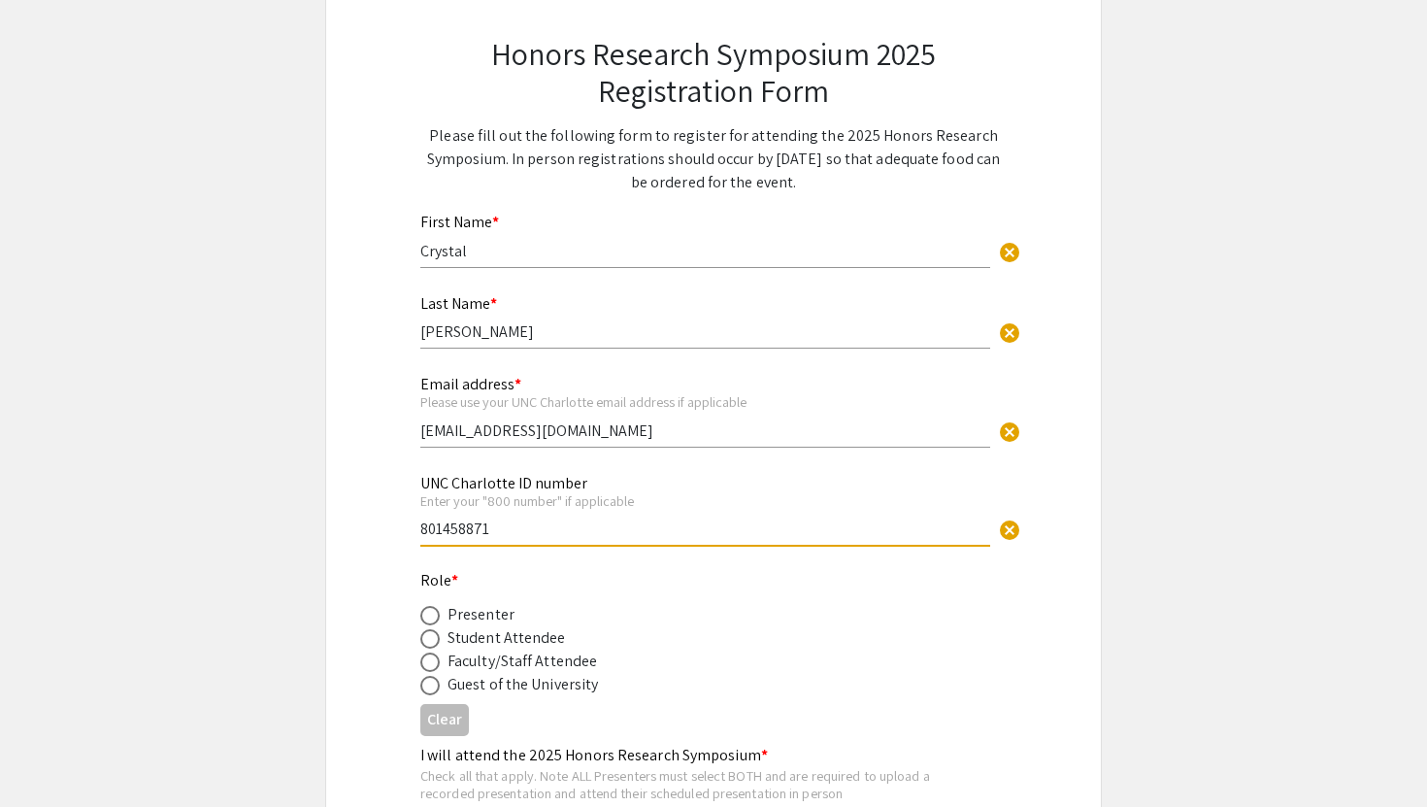
type input "801458871"
click at [430, 646] on span at bounding box center [429, 638] width 19 height 19
click at [430, 646] on input "radio" at bounding box center [429, 638] width 19 height 19
radio input "true"
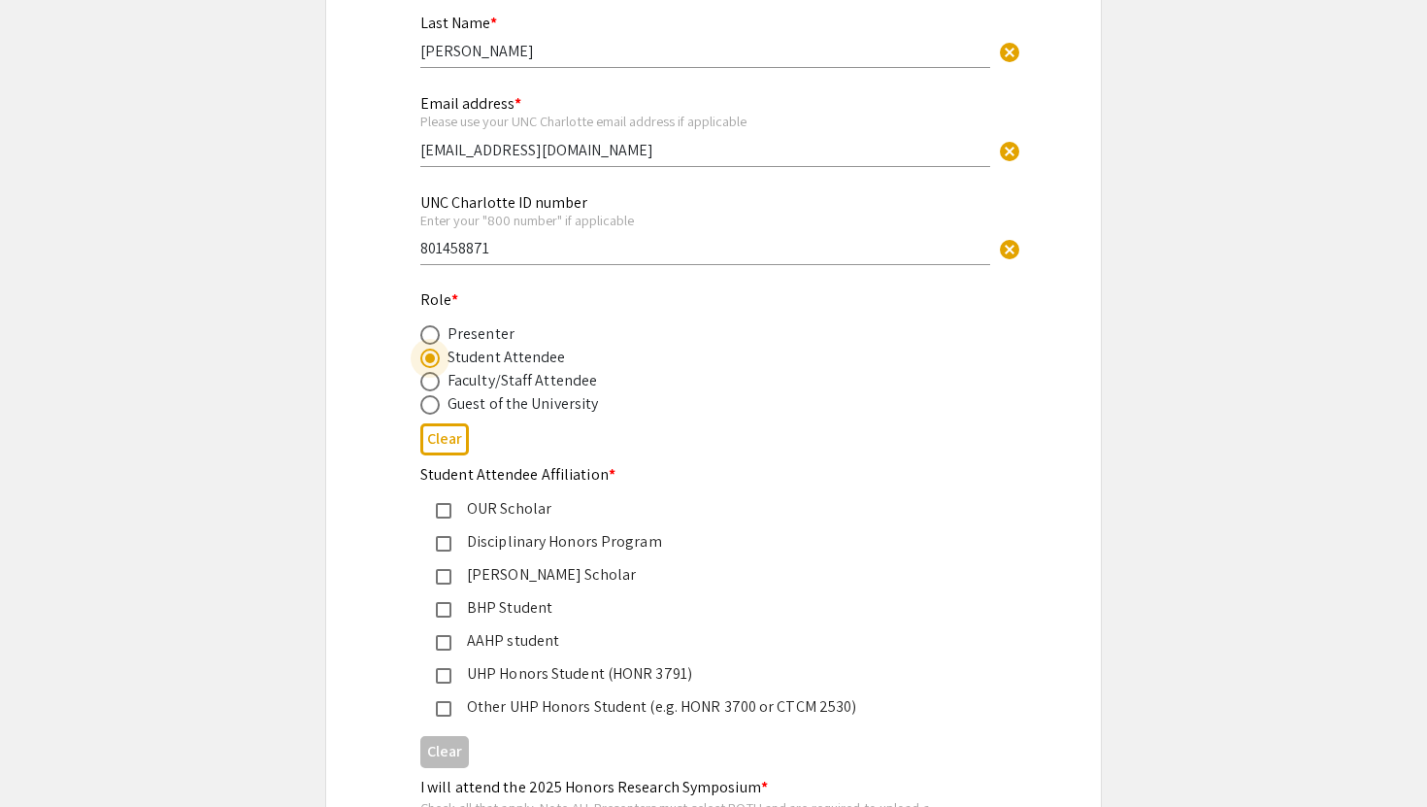
scroll to position [464, 0]
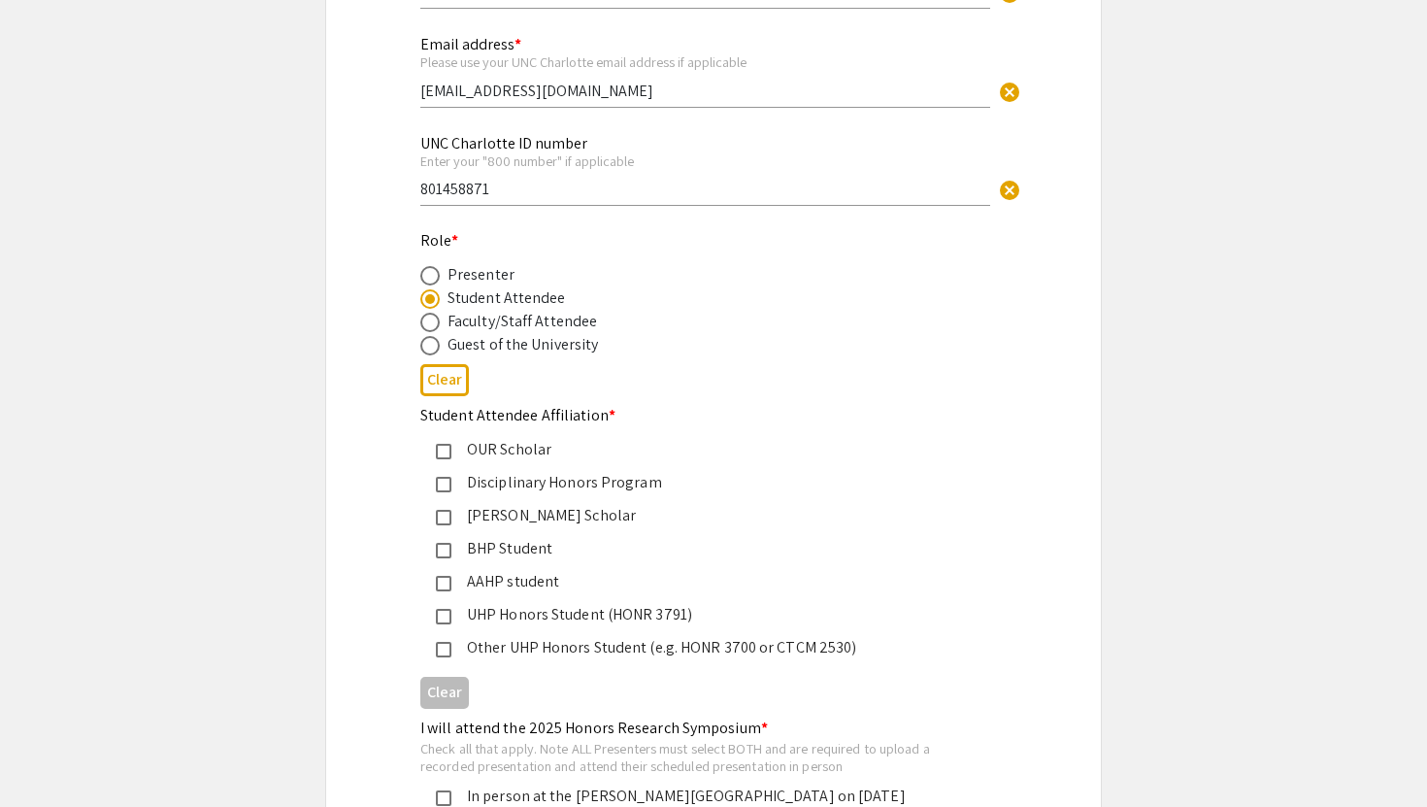
click at [444, 624] on mat-pseudo-checkbox at bounding box center [444, 617] width 16 height 16
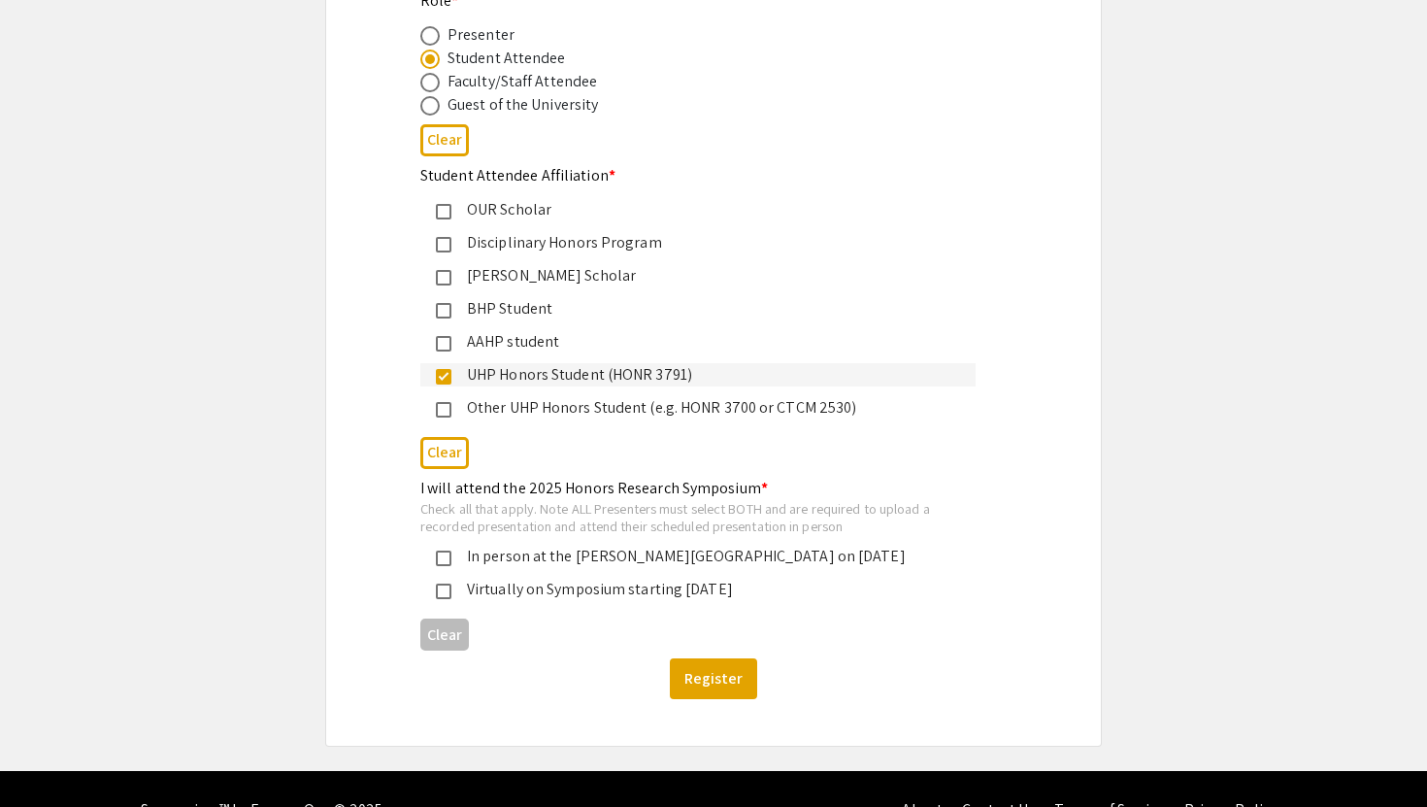
scroll to position [747, 0]
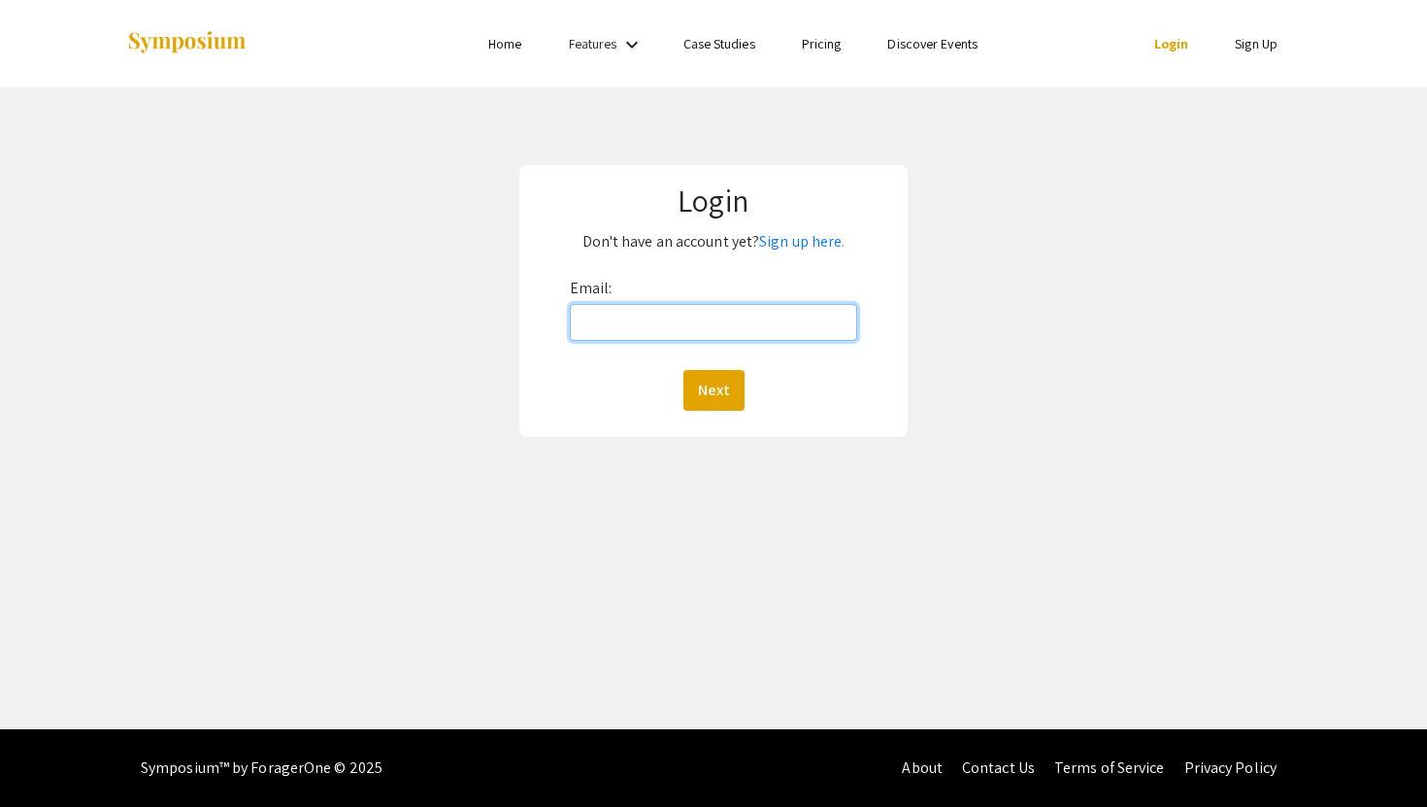
click at [688, 325] on input "Email:" at bounding box center [714, 322] width 288 height 37
type input "[EMAIL_ADDRESS][DOMAIN_NAME]"
click at [714, 390] on button "Next" at bounding box center [713, 390] width 61 height 41
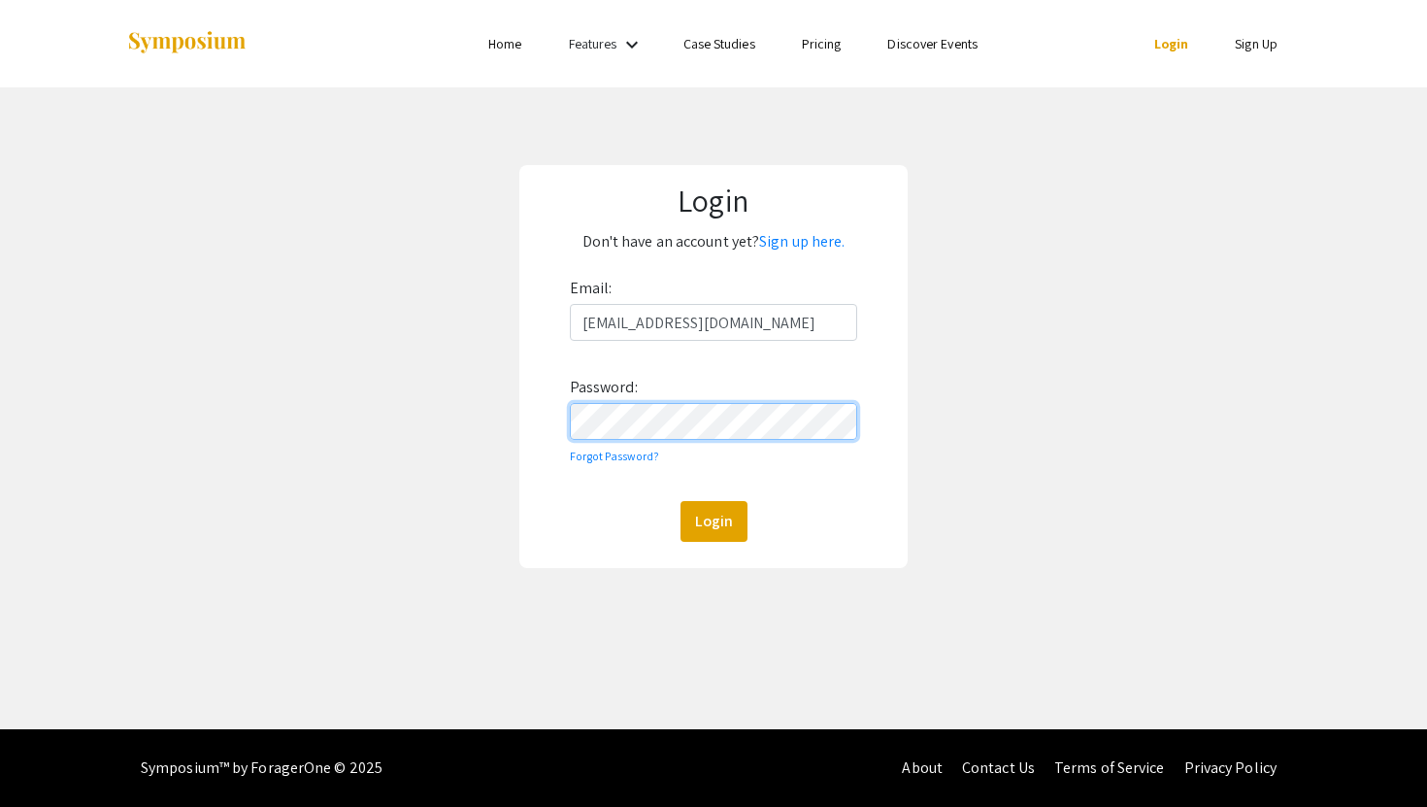
click at [680, 501] on button "Login" at bounding box center [713, 521] width 67 height 41
click at [634, 455] on link "Forgot Password?" at bounding box center [615, 455] width 90 height 15
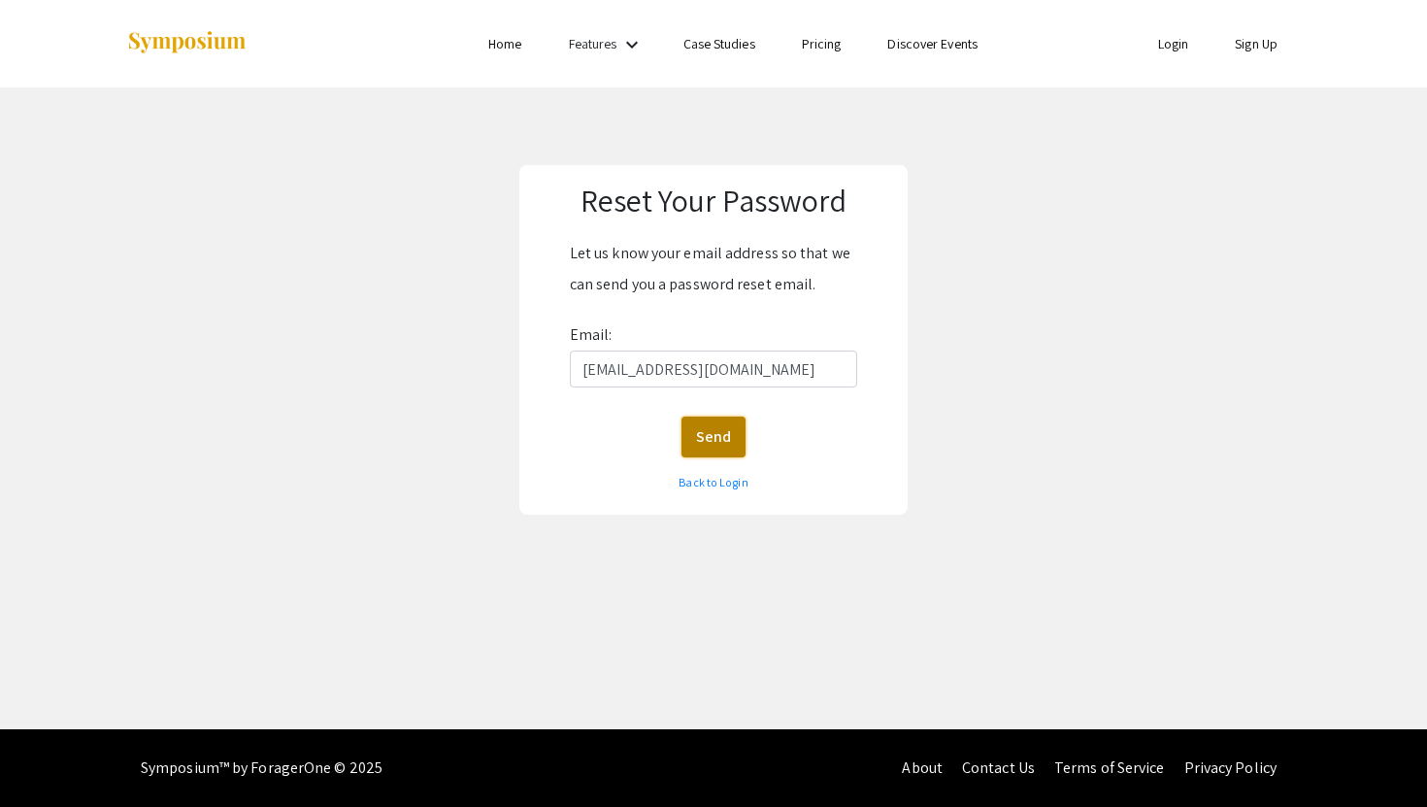
click at [708, 439] on button "Send" at bounding box center [713, 436] width 64 height 41
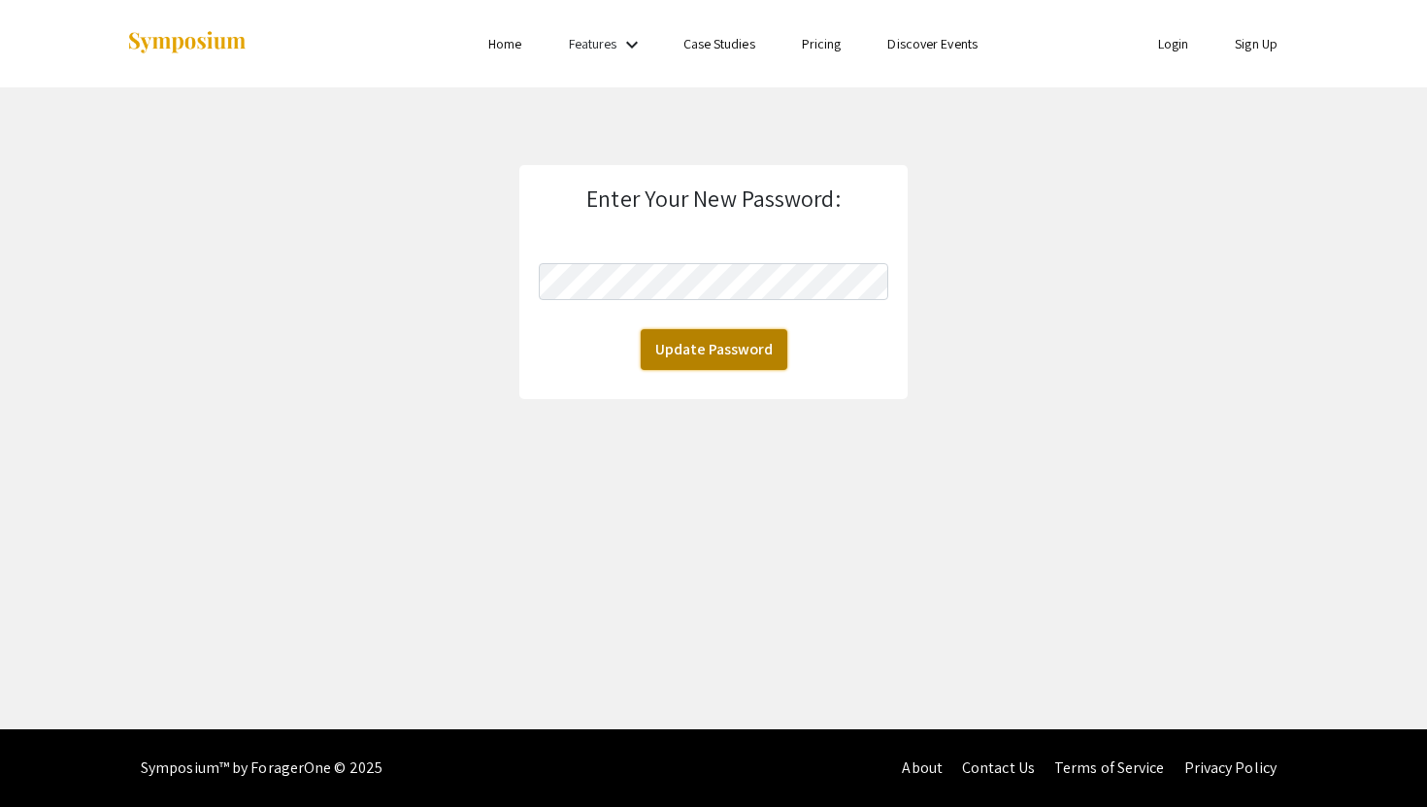
click at [739, 356] on button "Update Password" at bounding box center [714, 349] width 147 height 41
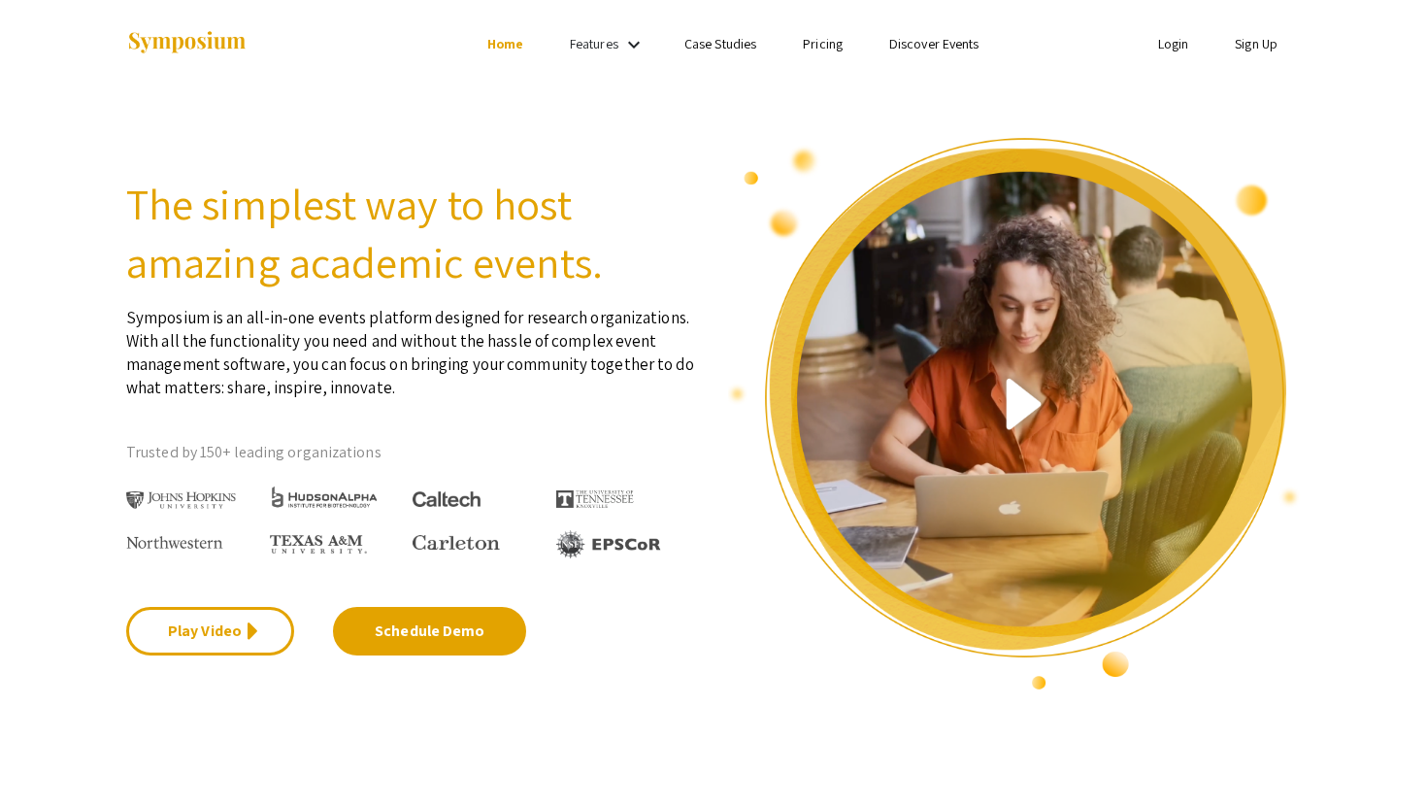
click at [1172, 49] on link "Login" at bounding box center [1173, 43] width 31 height 17
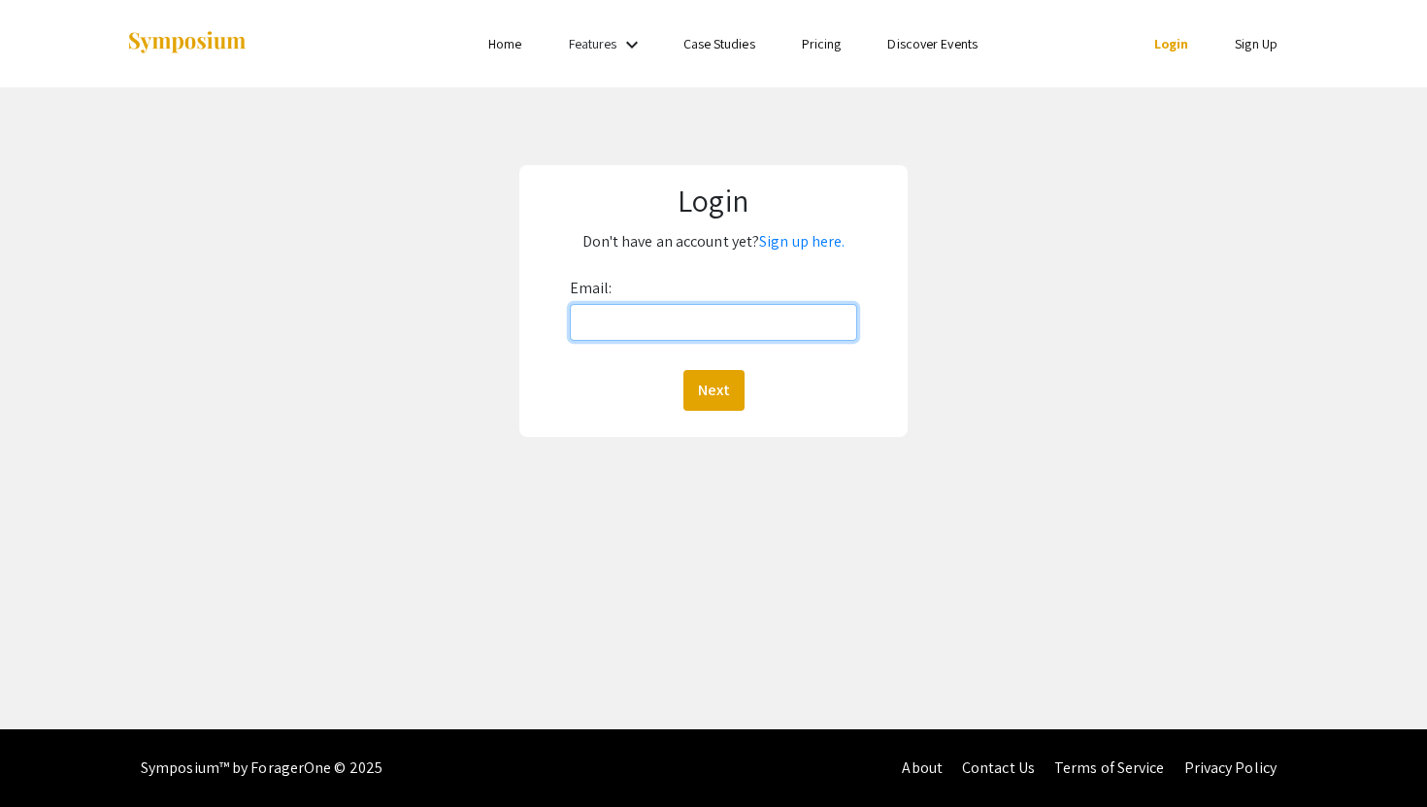
click at [756, 320] on input "Email:" at bounding box center [714, 322] width 288 height 37
type input "[EMAIL_ADDRESS][DOMAIN_NAME]"
click at [716, 393] on button "Next" at bounding box center [713, 390] width 61 height 41
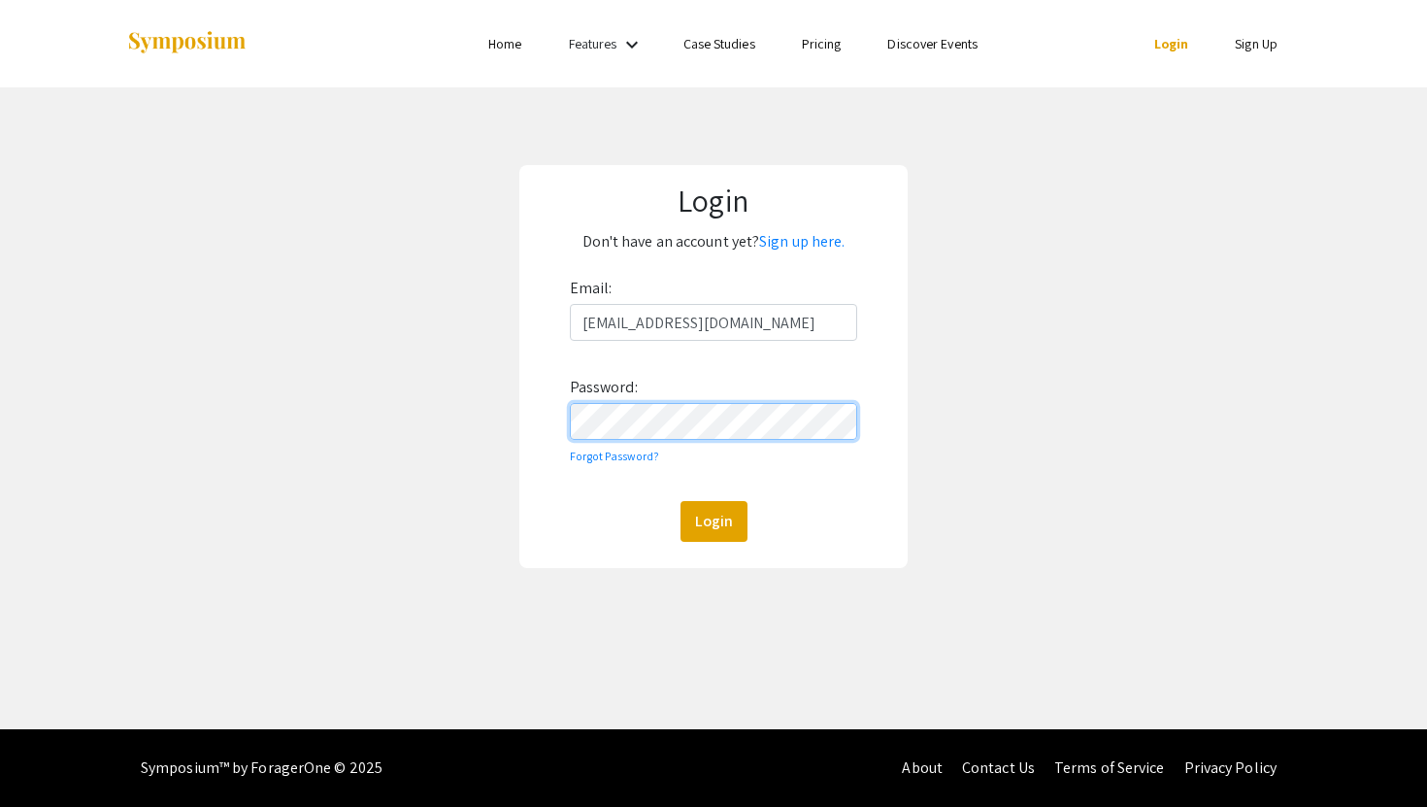
click at [680, 501] on button "Login" at bounding box center [713, 521] width 67 height 41
